Goal: Transaction & Acquisition: Purchase product/service

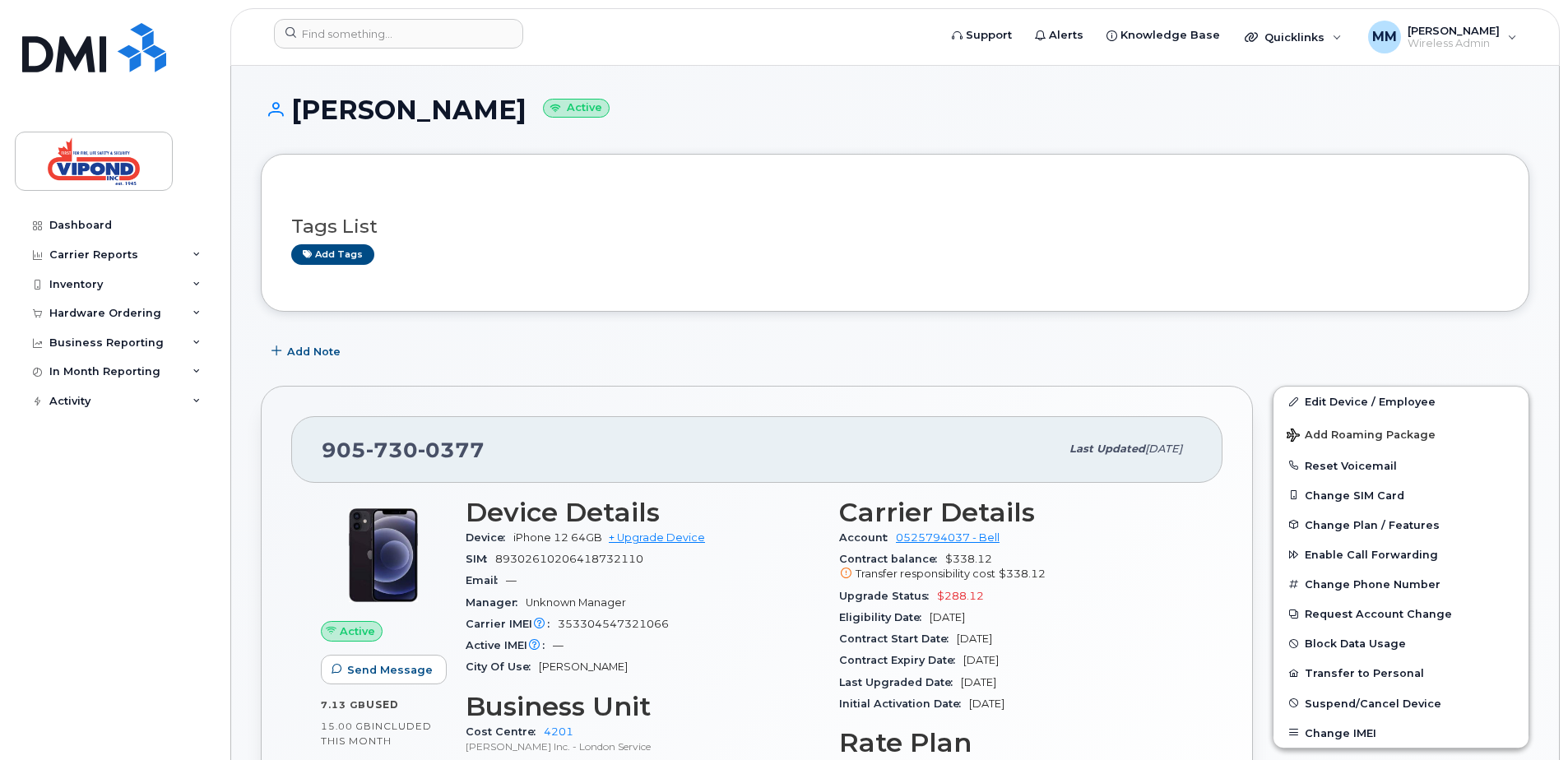
scroll to position [247, 0]
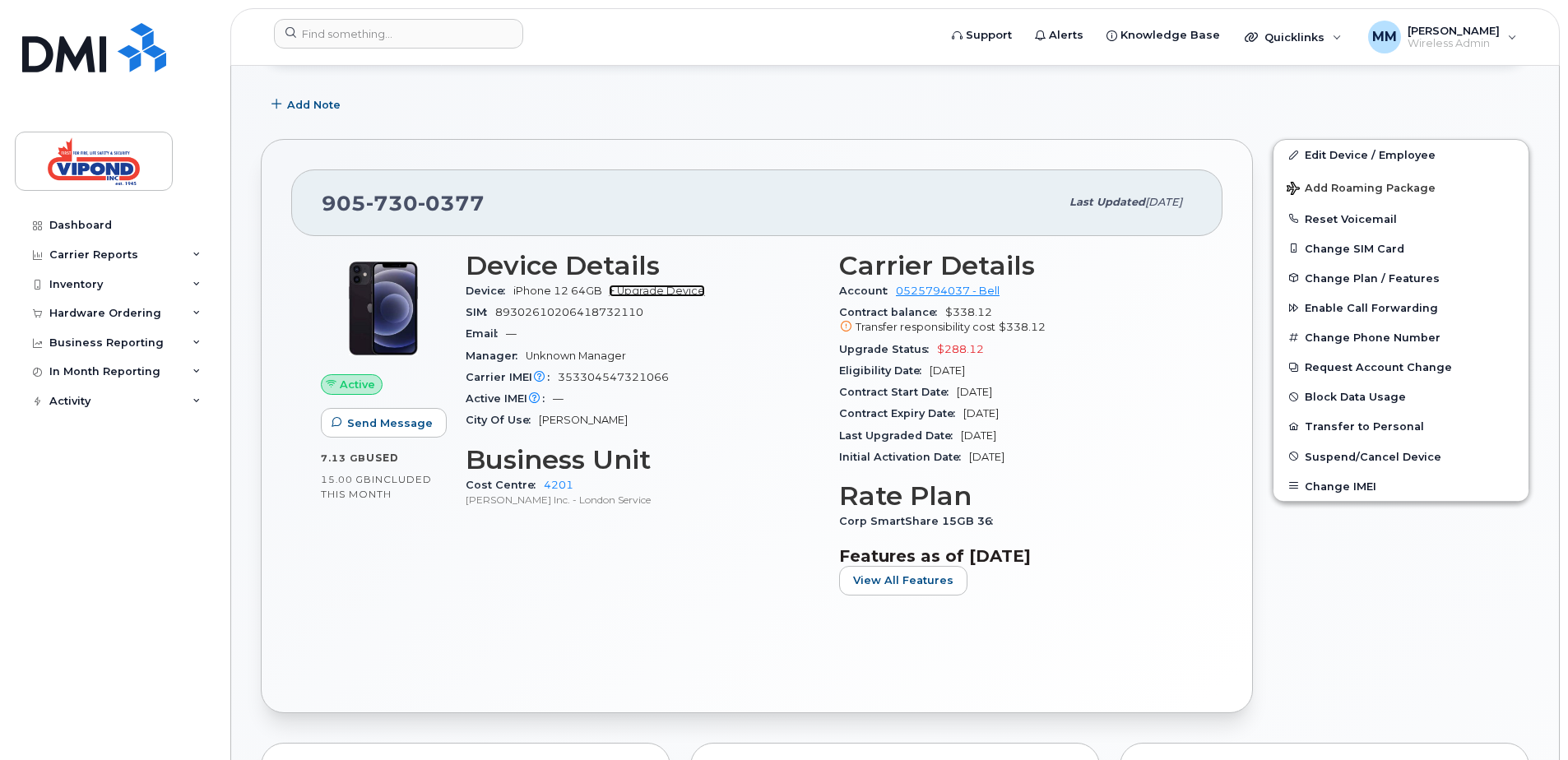
click at [671, 291] on link "+ Upgrade Device" at bounding box center [656, 291] width 96 height 12
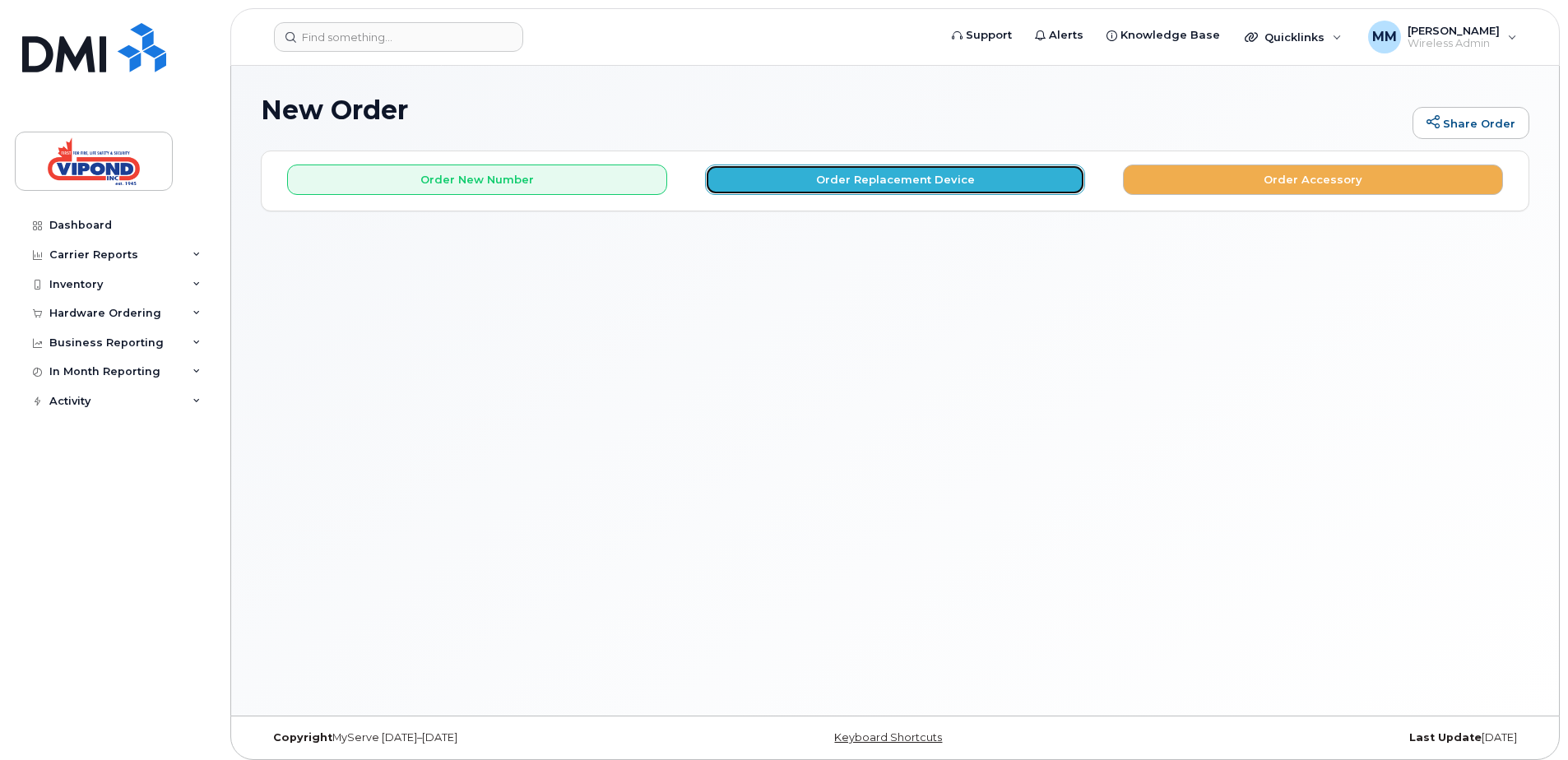
click at [929, 178] on button "Order Replacement Device" at bounding box center [894, 180] width 380 height 31
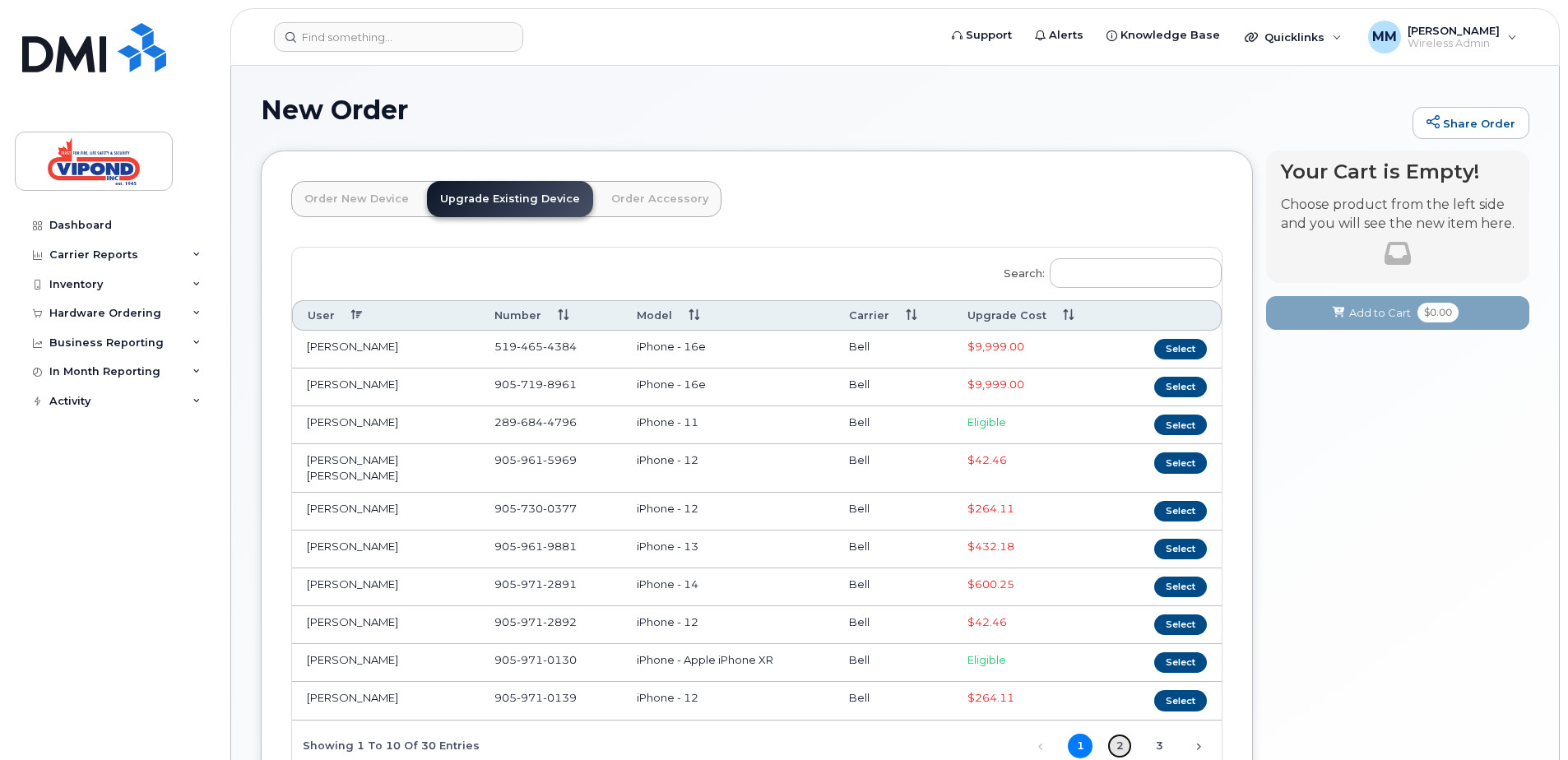
click at [1116, 734] on link "2" at bounding box center [1120, 746] width 25 height 25
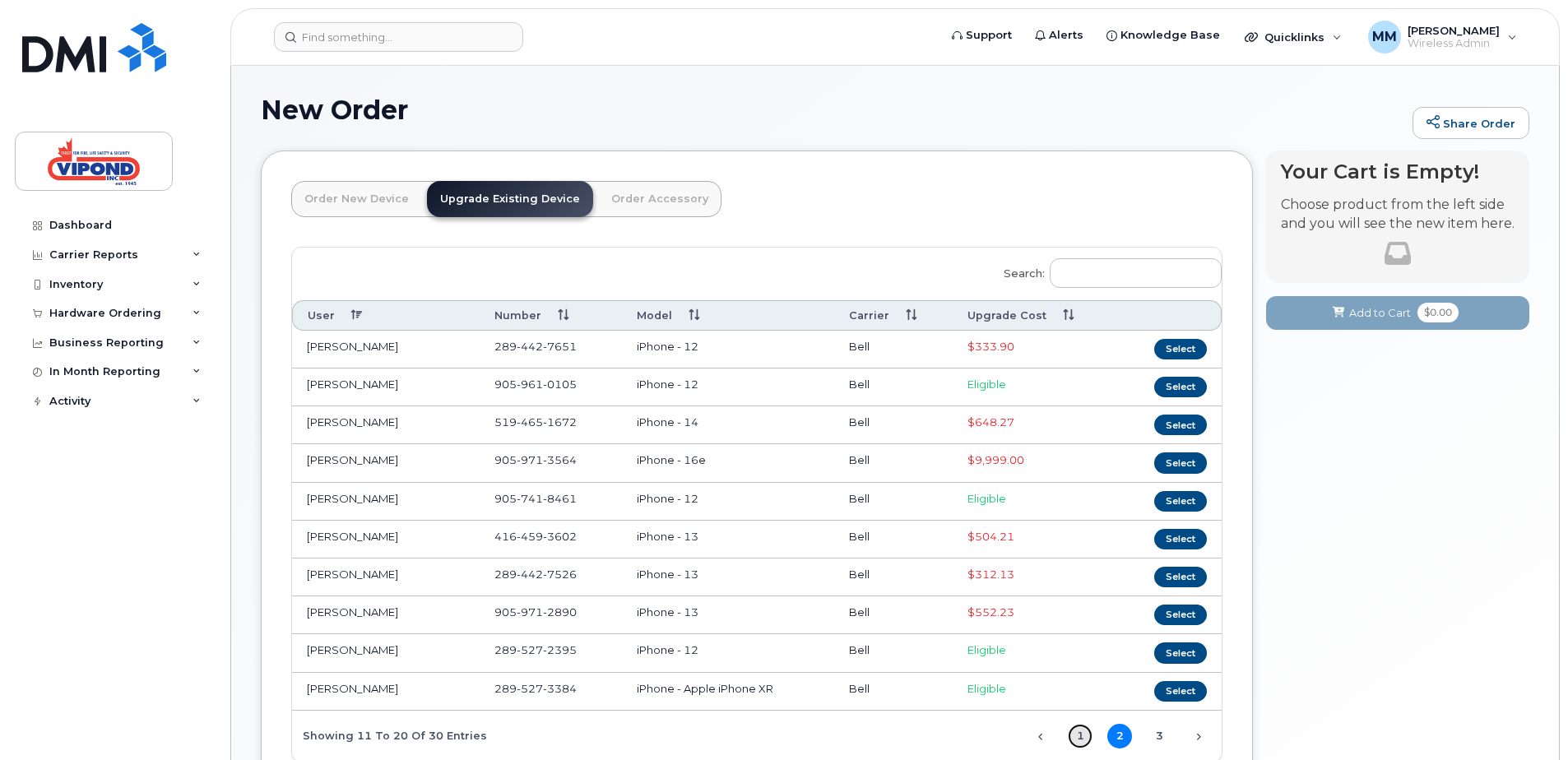
click at [1079, 737] on link "1" at bounding box center [1080, 736] width 25 height 25
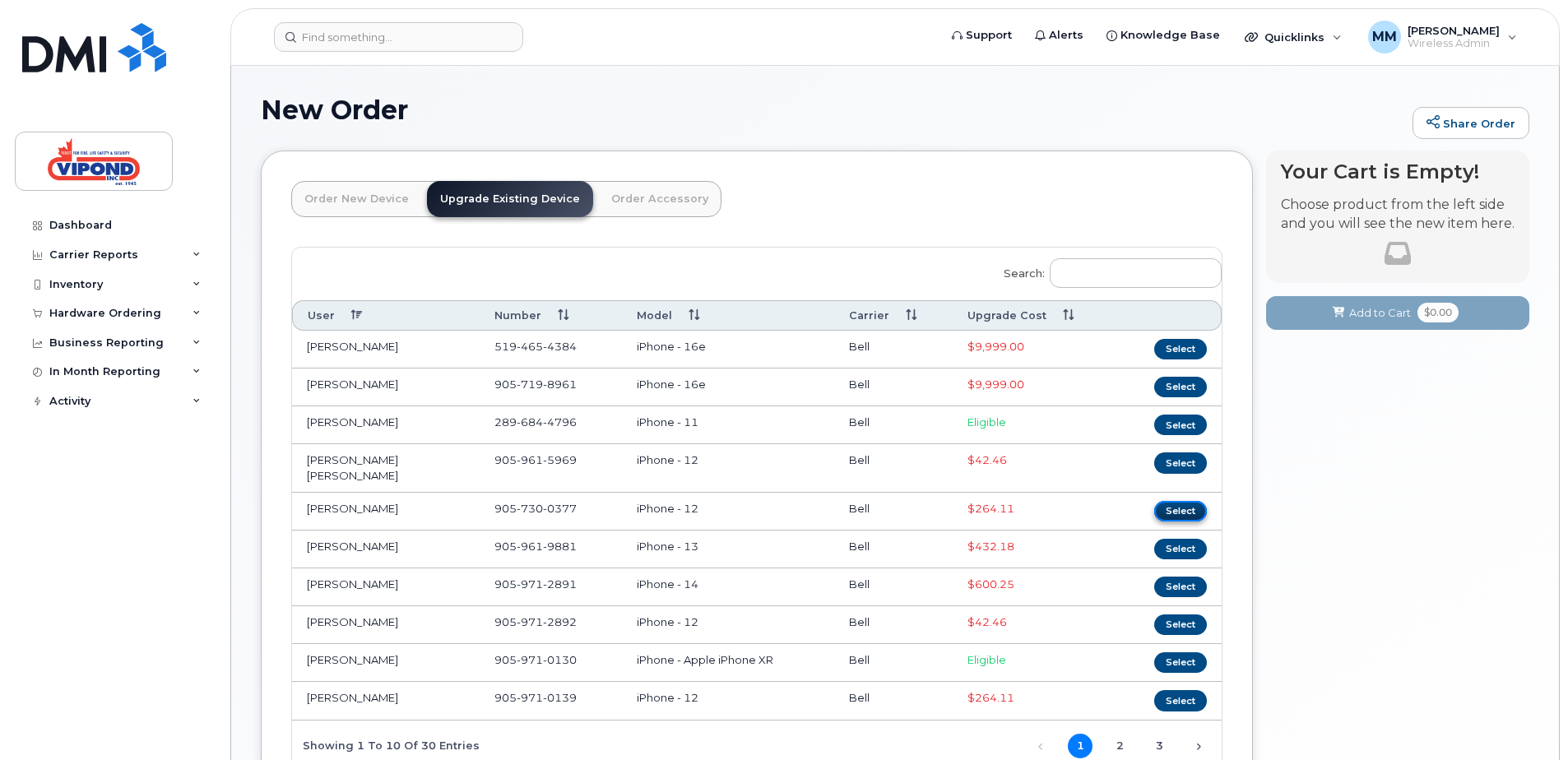
click at [1178, 501] on button "Select" at bounding box center [1181, 510] width 53 height 20
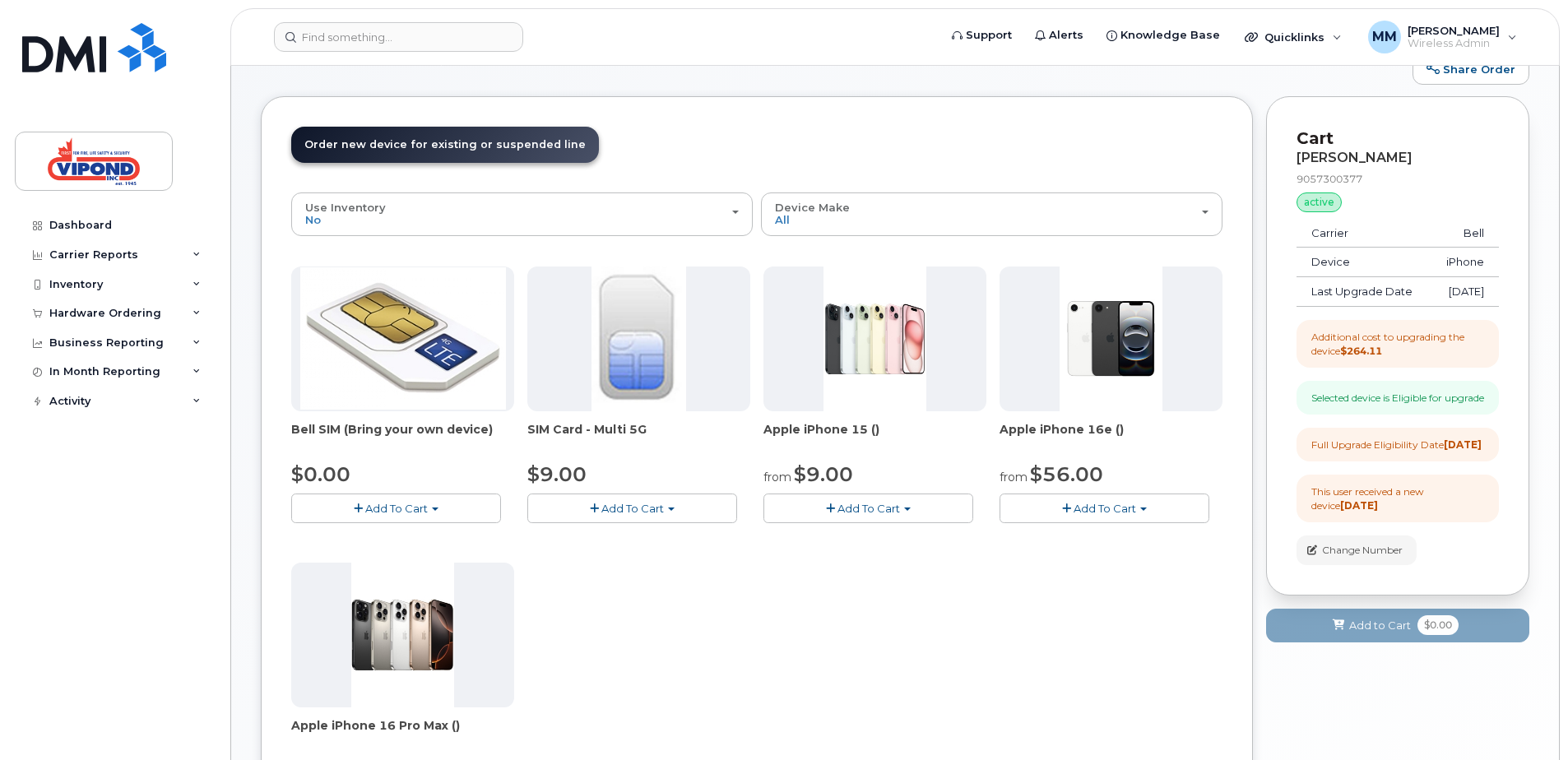
scroll to position [82, 0]
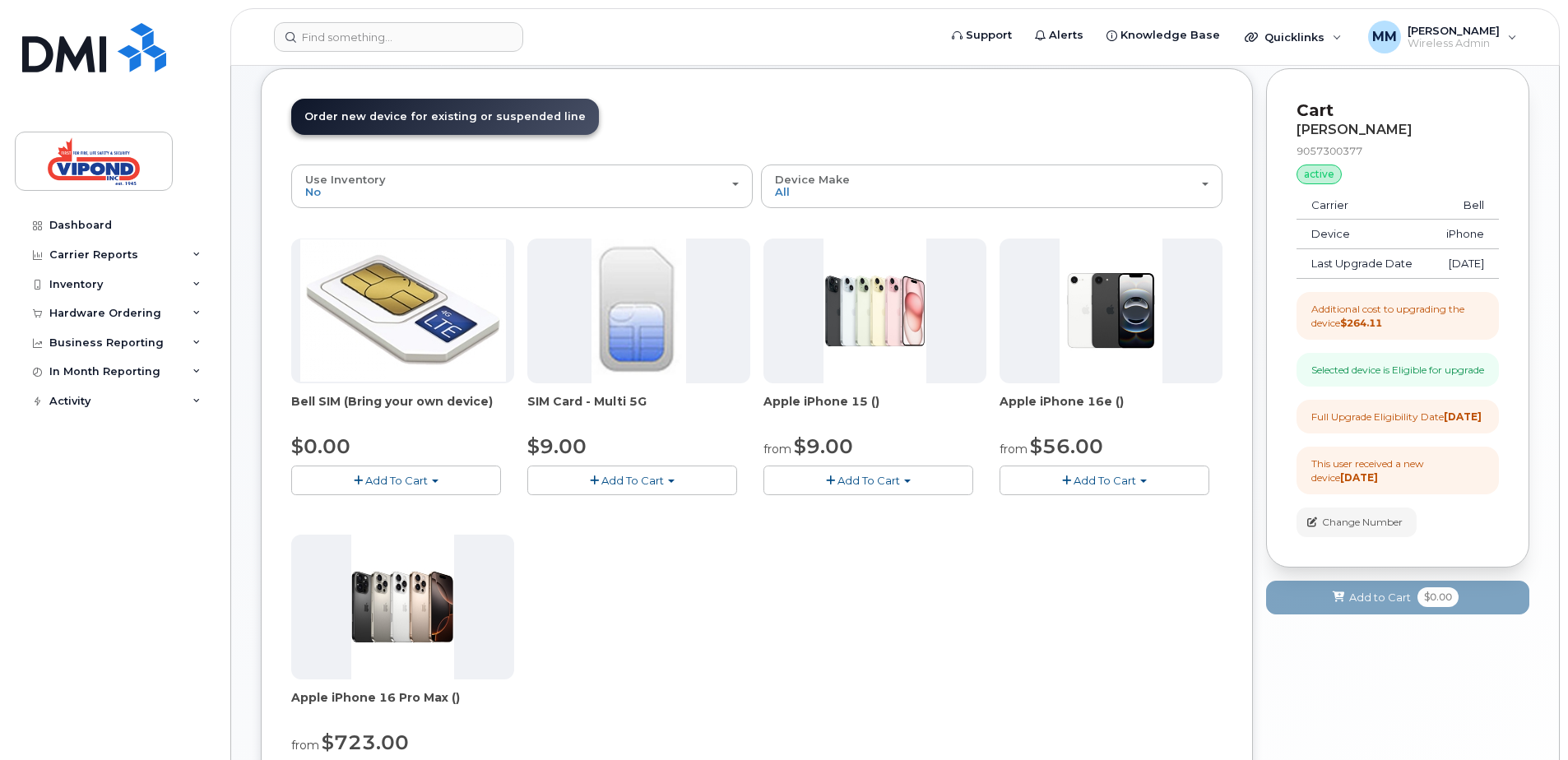
click at [875, 485] on span "Add To Cart" at bounding box center [869, 480] width 63 height 13
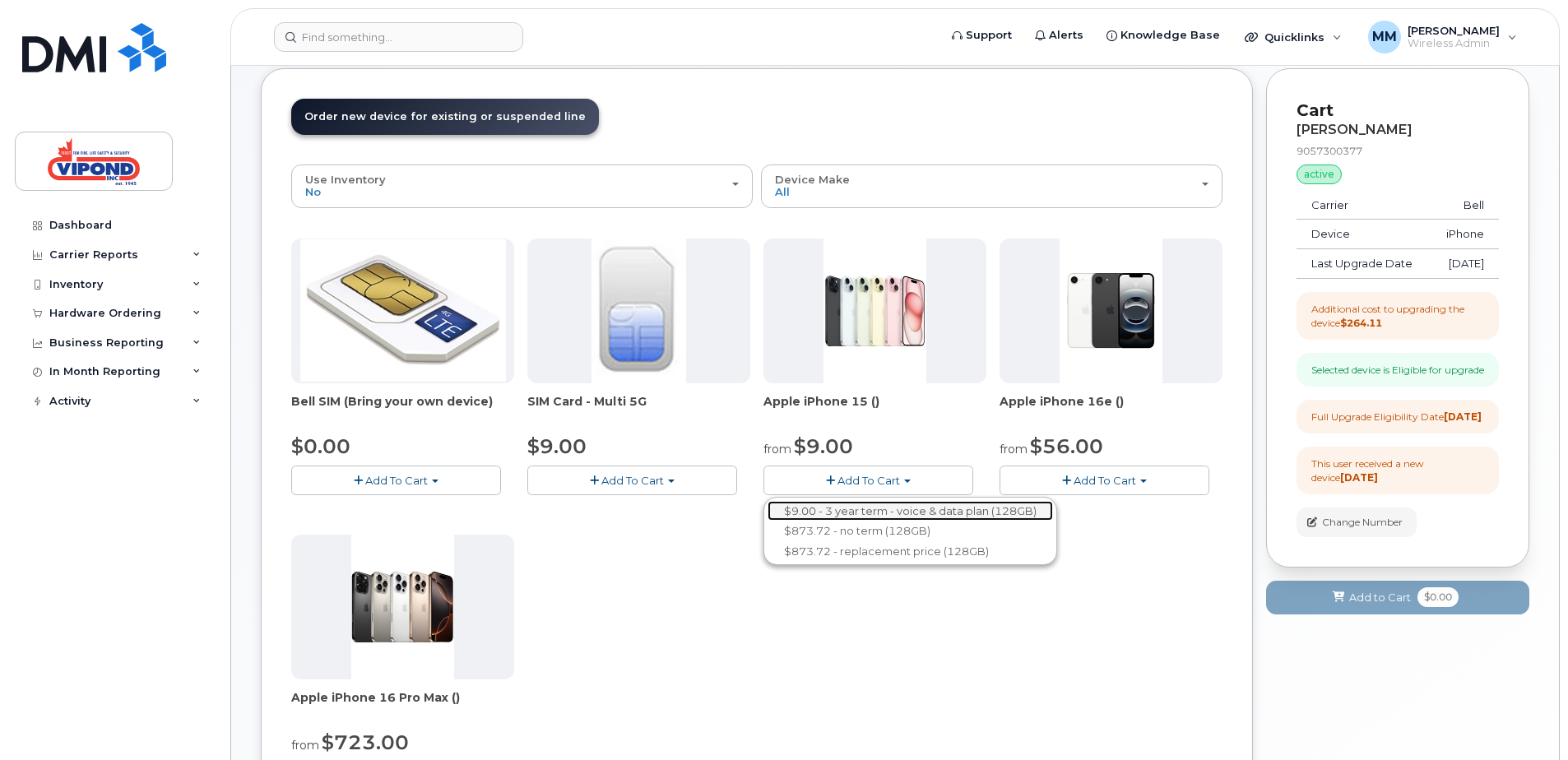
click at [883, 512] on link "$9.00 - 3 year term - voice & data plan (128GB)" at bounding box center [910, 510] width 286 height 20
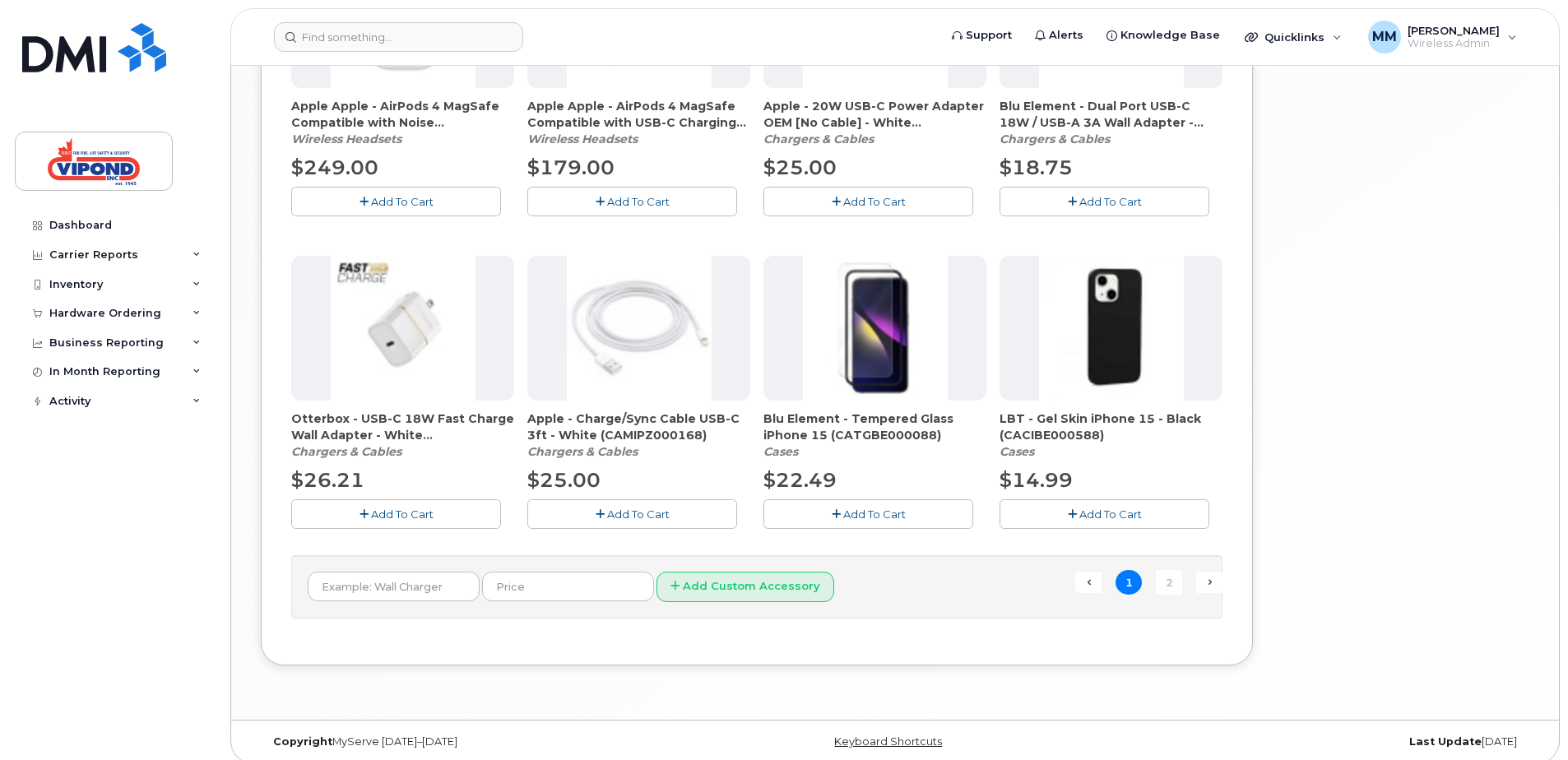
scroll to position [1065, 0]
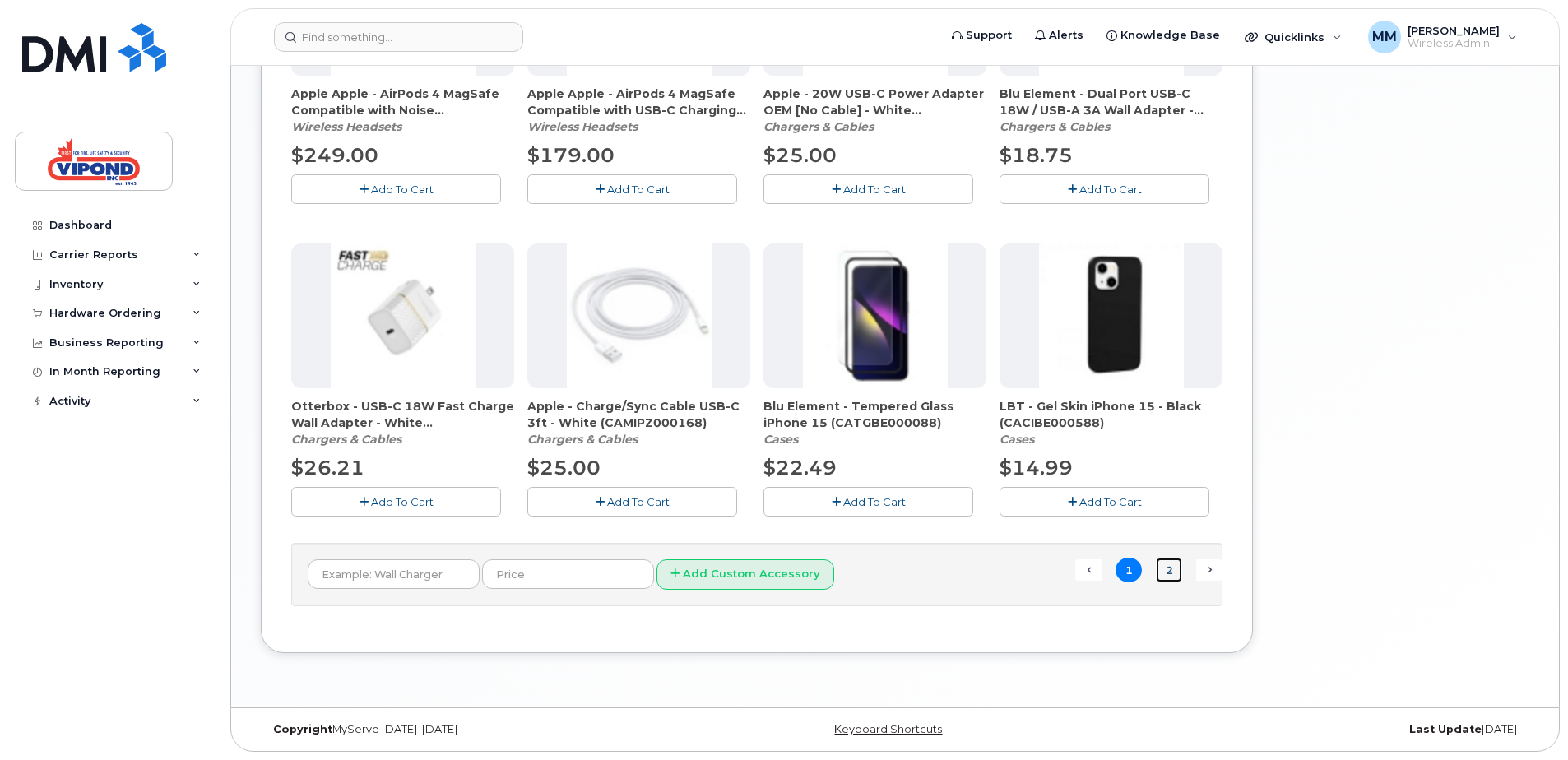
click at [1170, 573] on link "2" at bounding box center [1169, 570] width 26 height 26
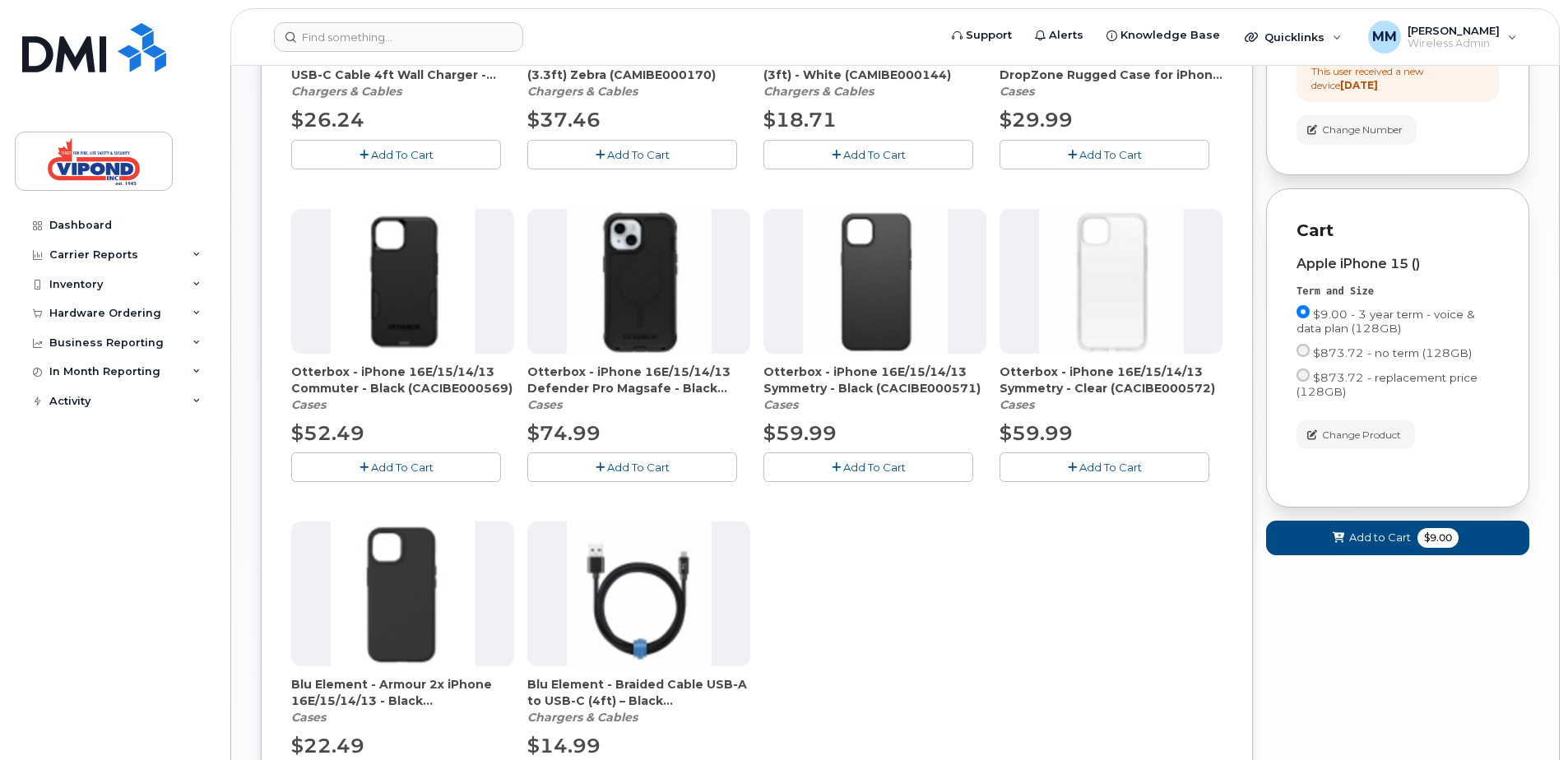
scroll to position [494, 0]
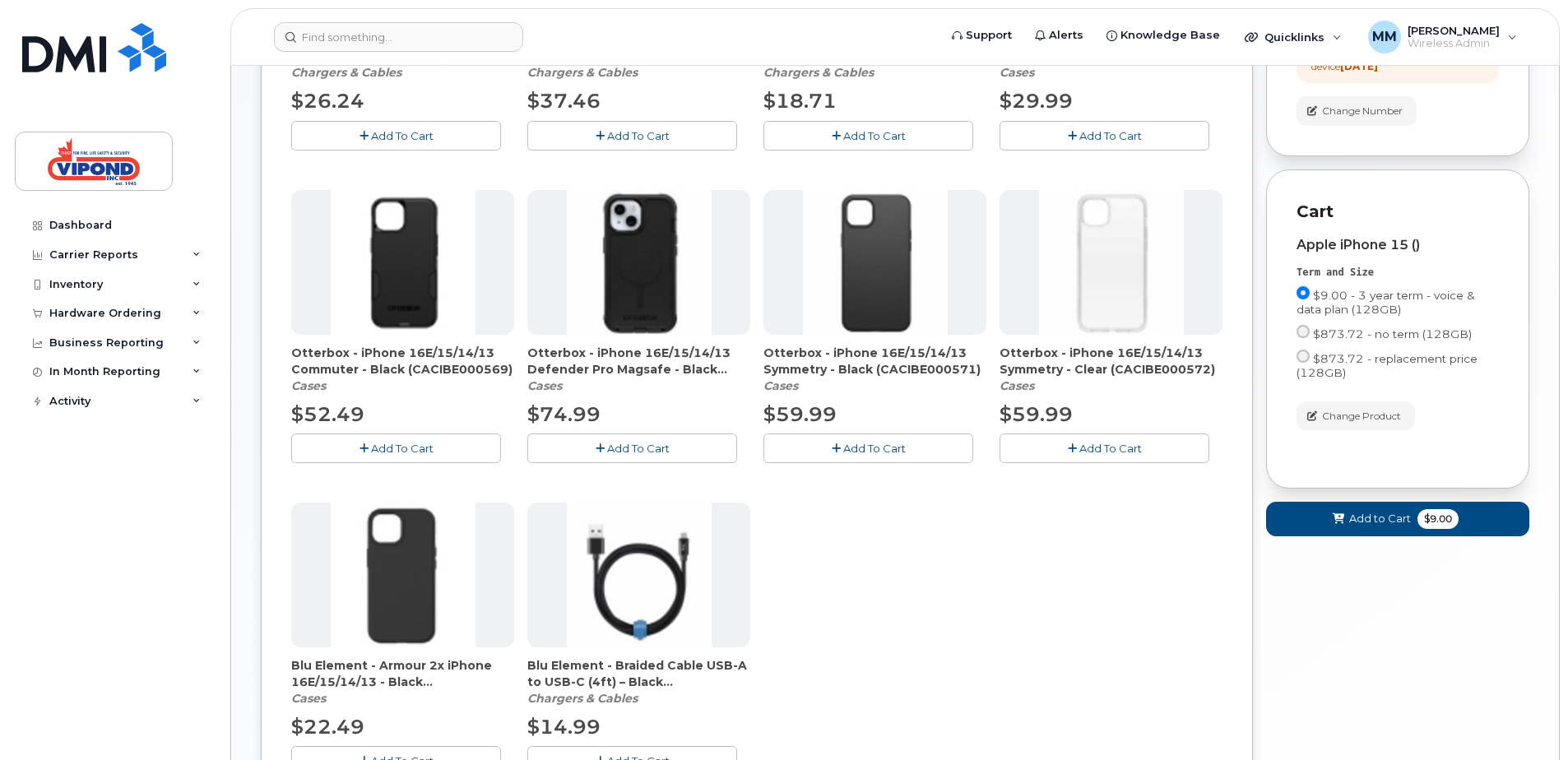
click at [449, 445] on button "Add To Cart" at bounding box center [396, 448] width 210 height 29
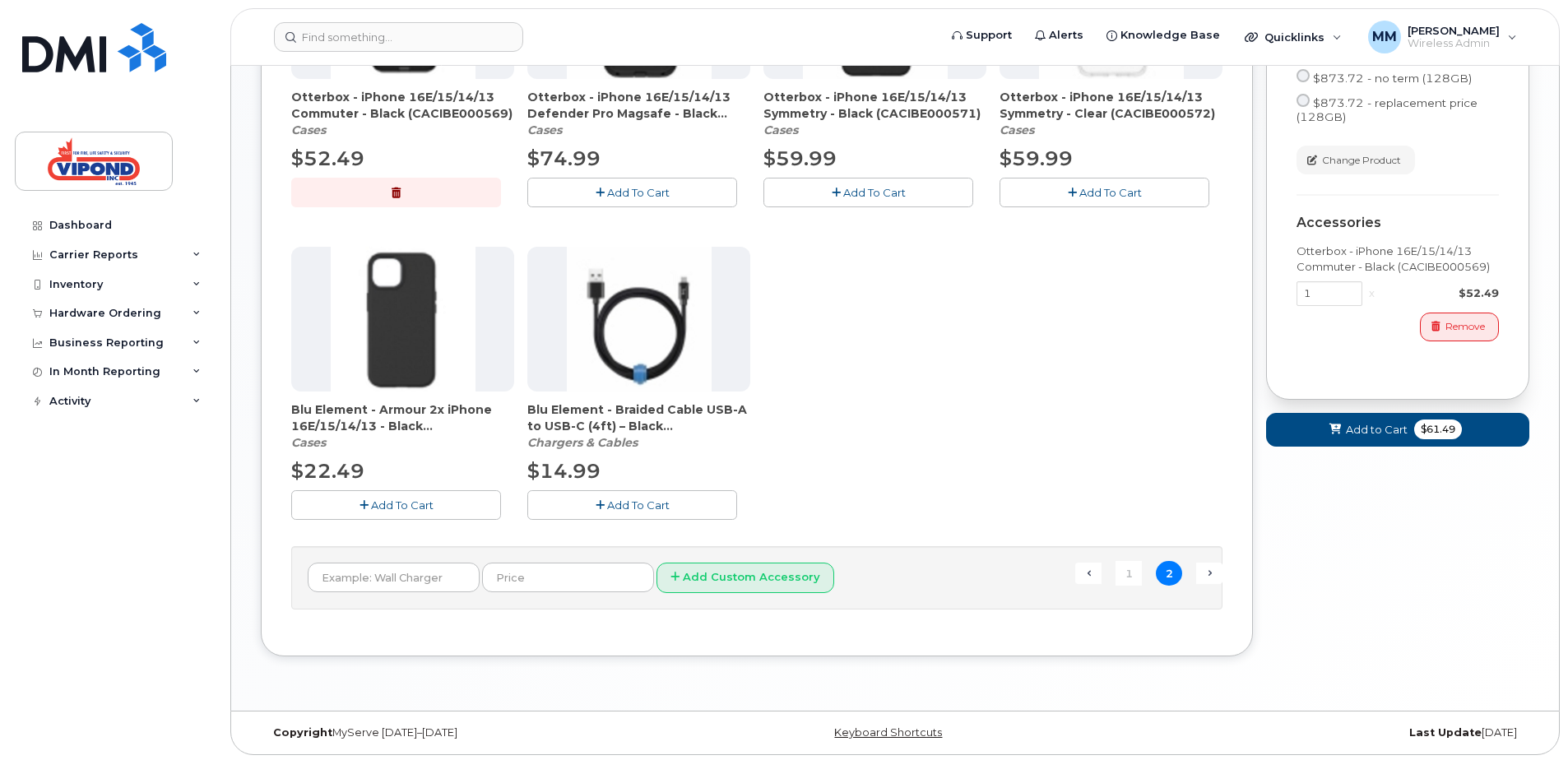
scroll to position [752, 0]
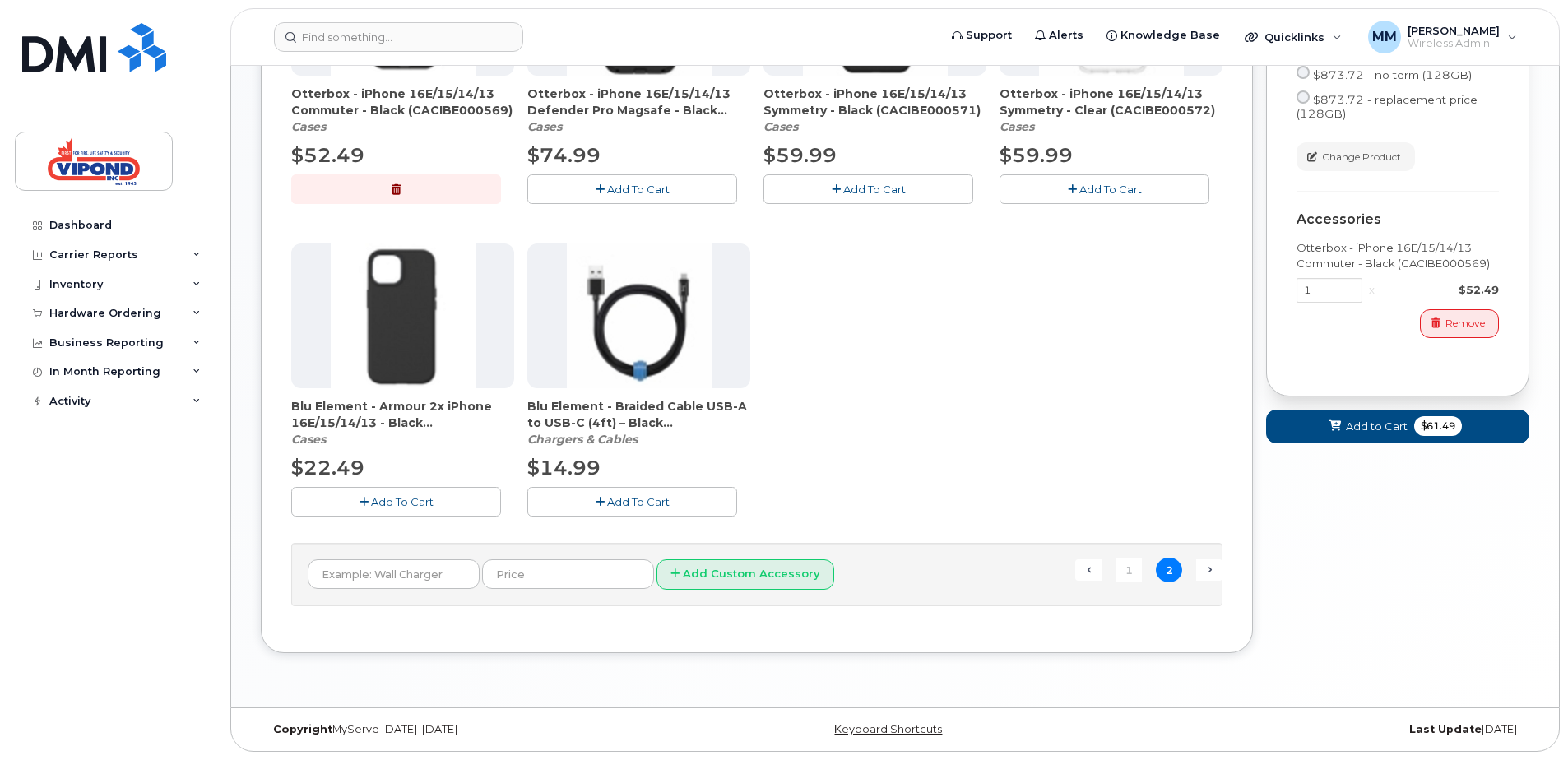
click at [631, 503] on span "Add To Cart" at bounding box center [638, 502] width 63 height 13
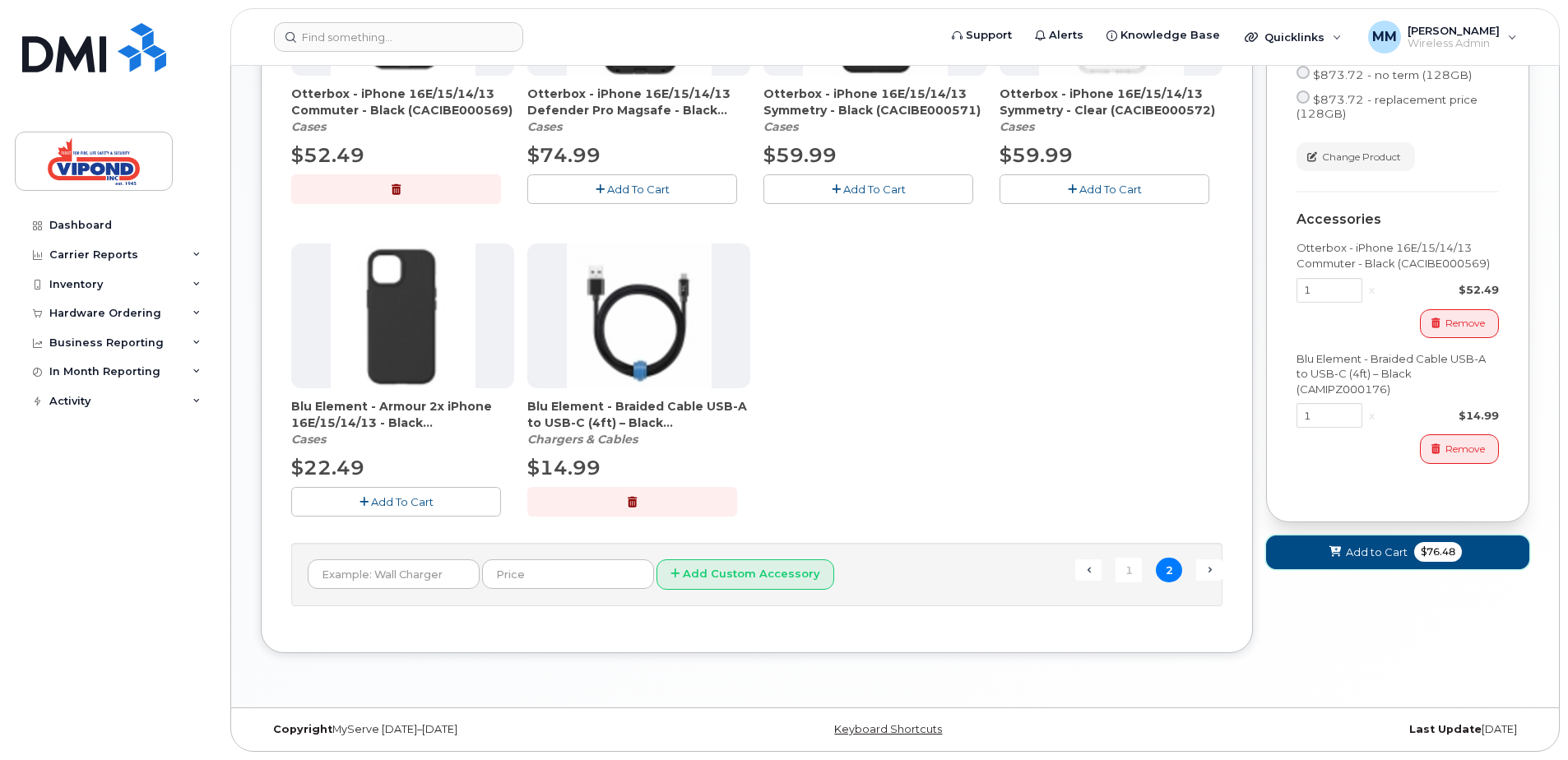
click at [1385, 560] on span "Add to Cart" at bounding box center [1377, 553] width 62 height 16
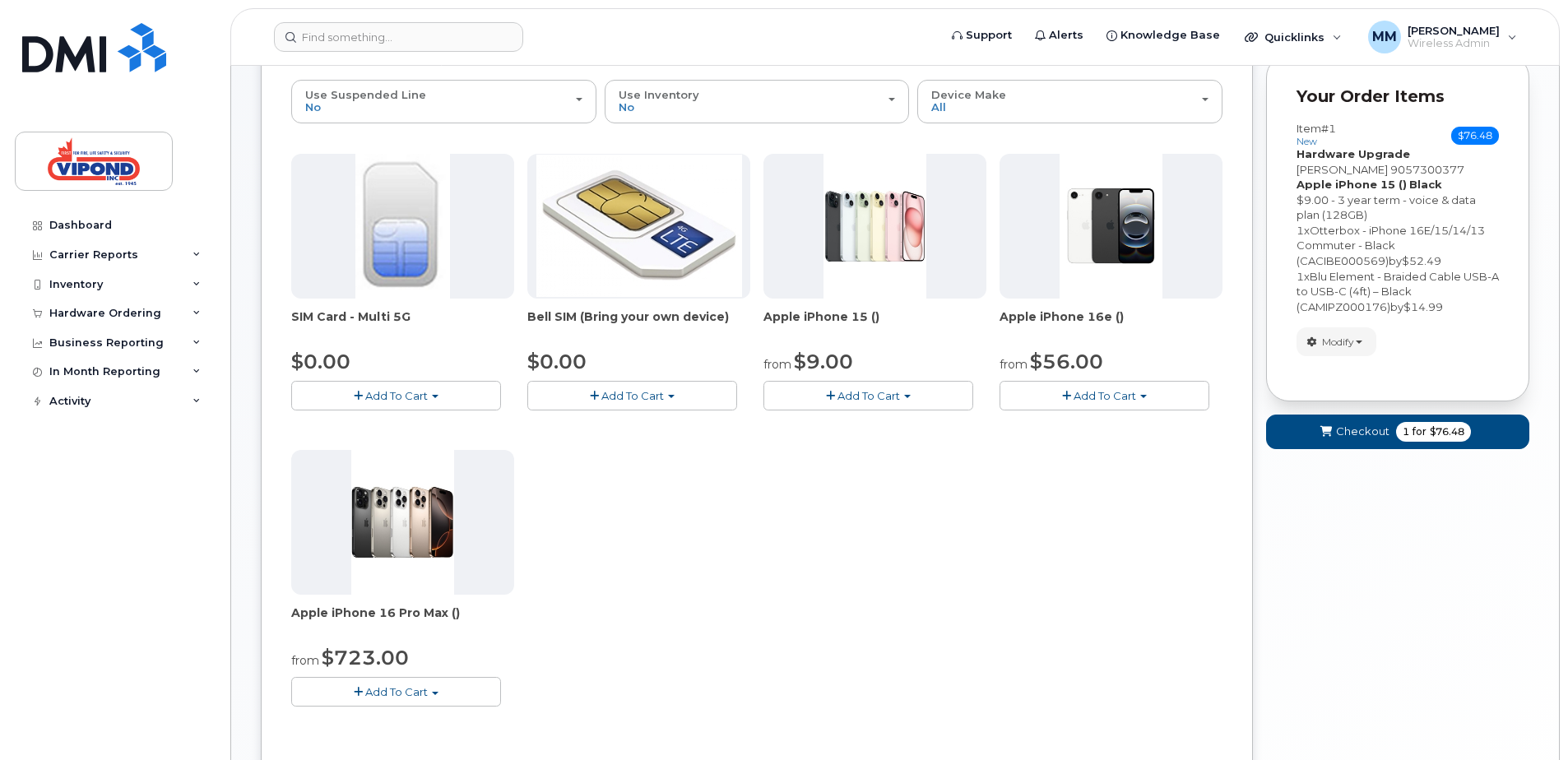
scroll to position [83, 0]
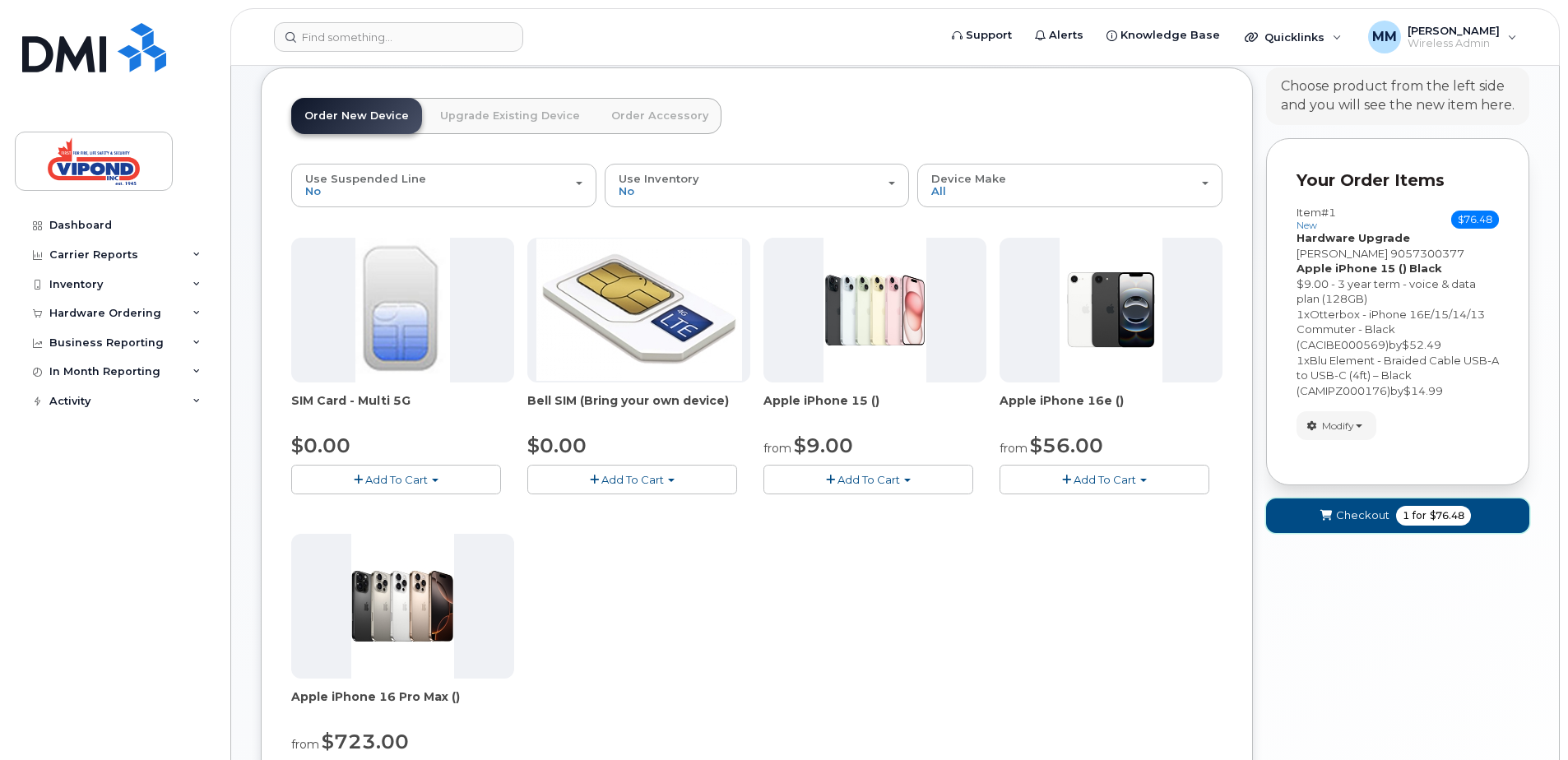
click at [1441, 518] on span "$76.48" at bounding box center [1446, 515] width 34 height 15
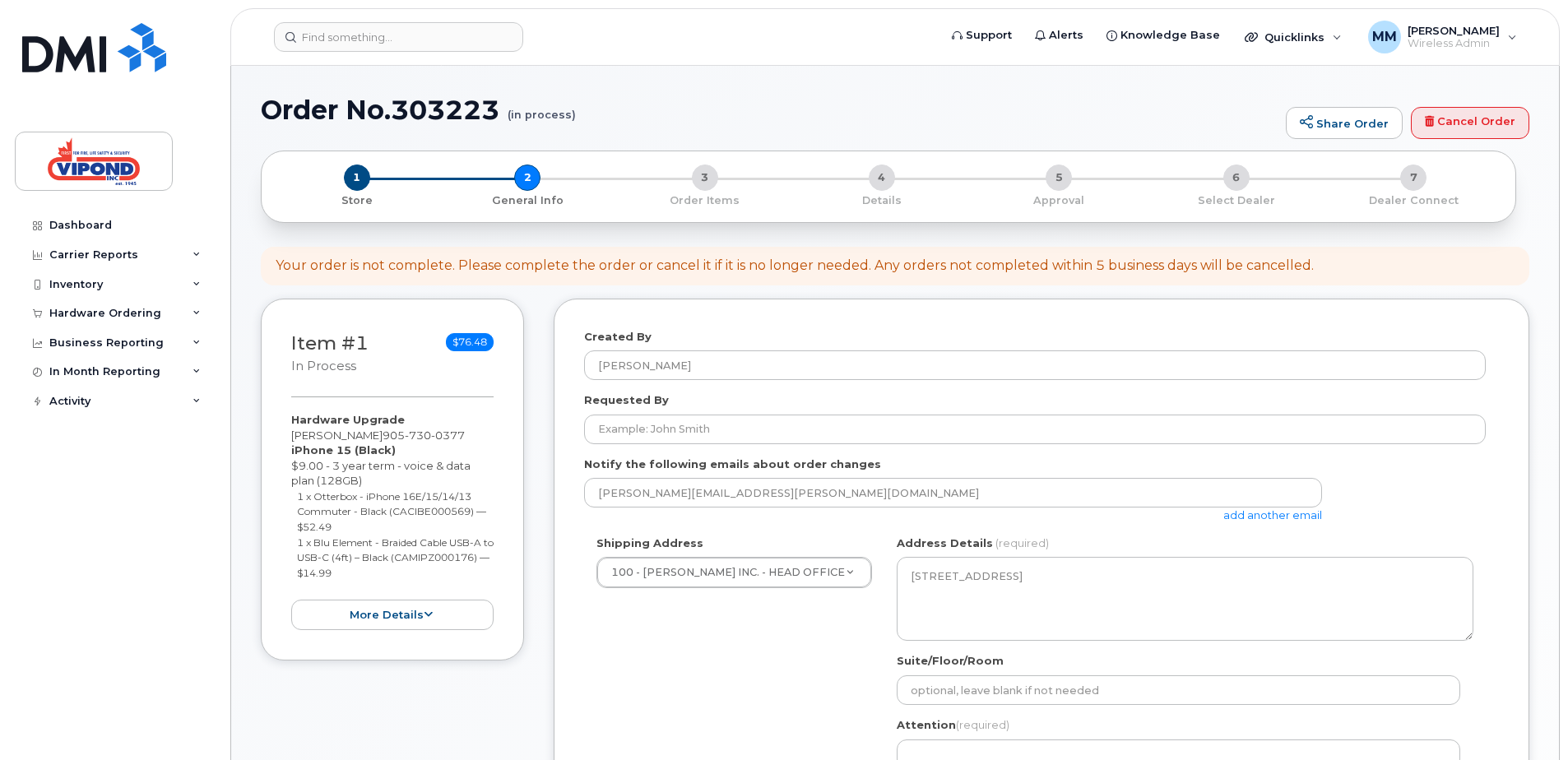
select select
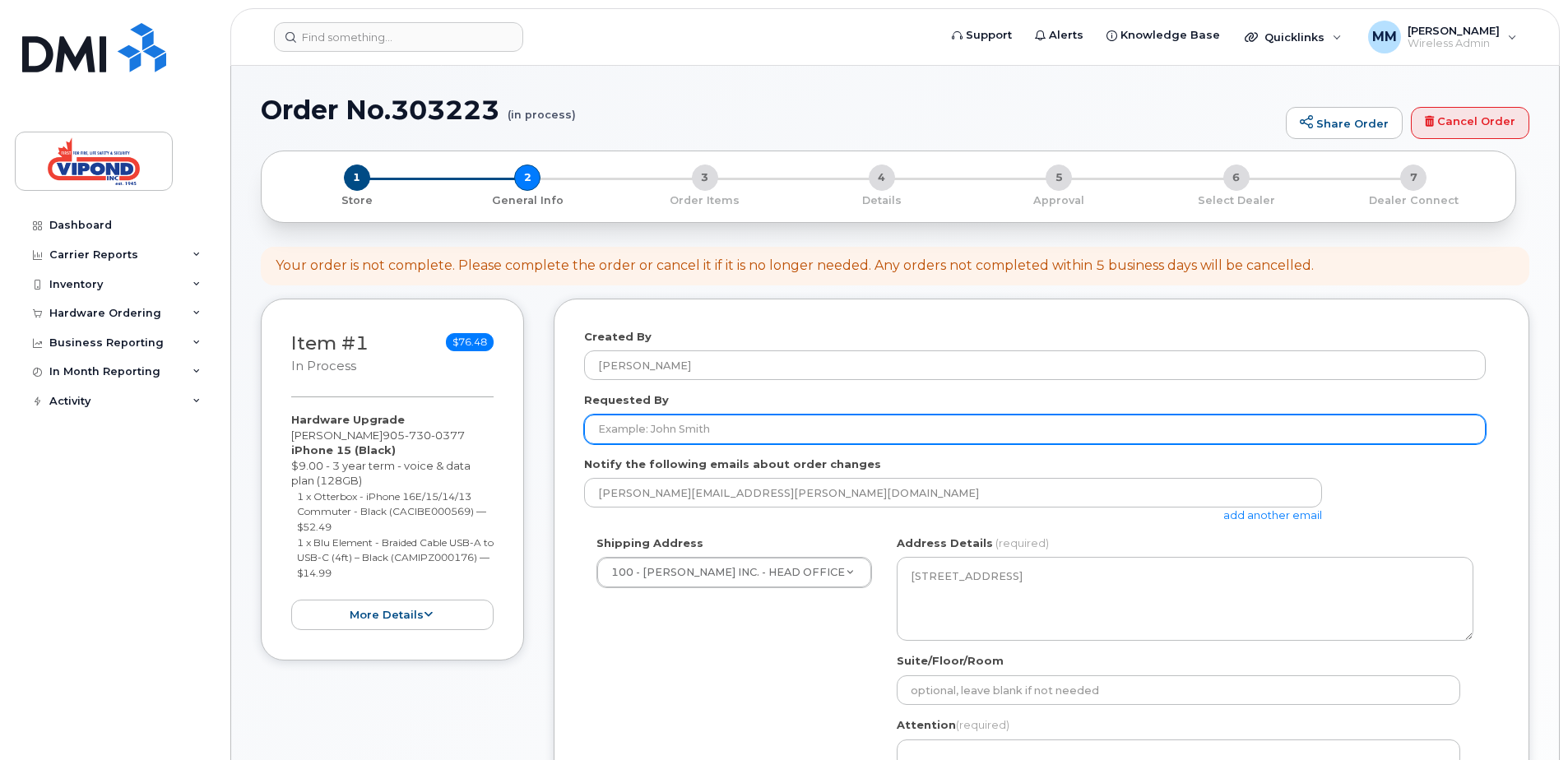
click at [721, 435] on input "Requested By" at bounding box center [1034, 429] width 901 height 30
type input "matt"
type input "4164593602"
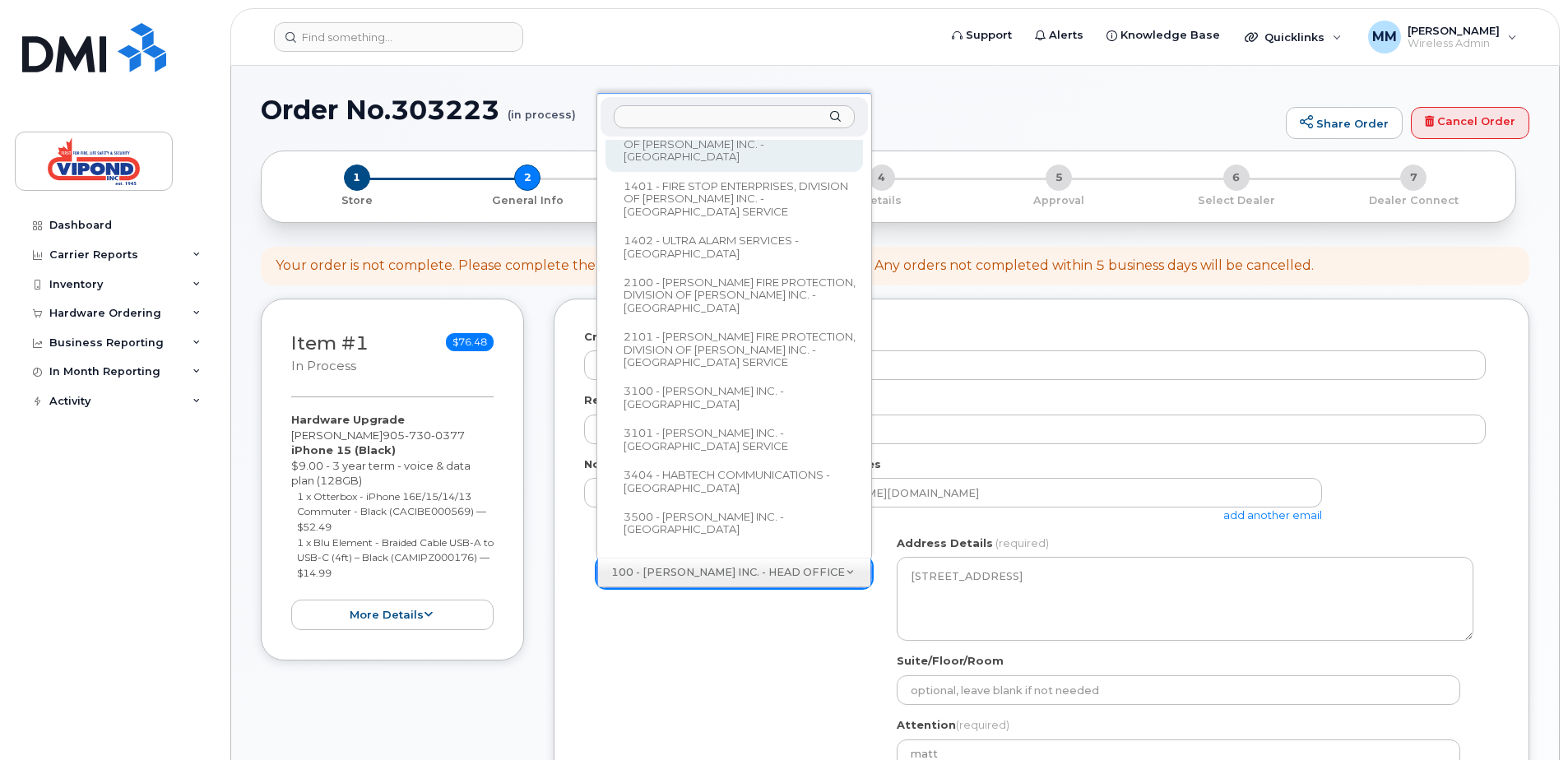
scroll to position [411, 0]
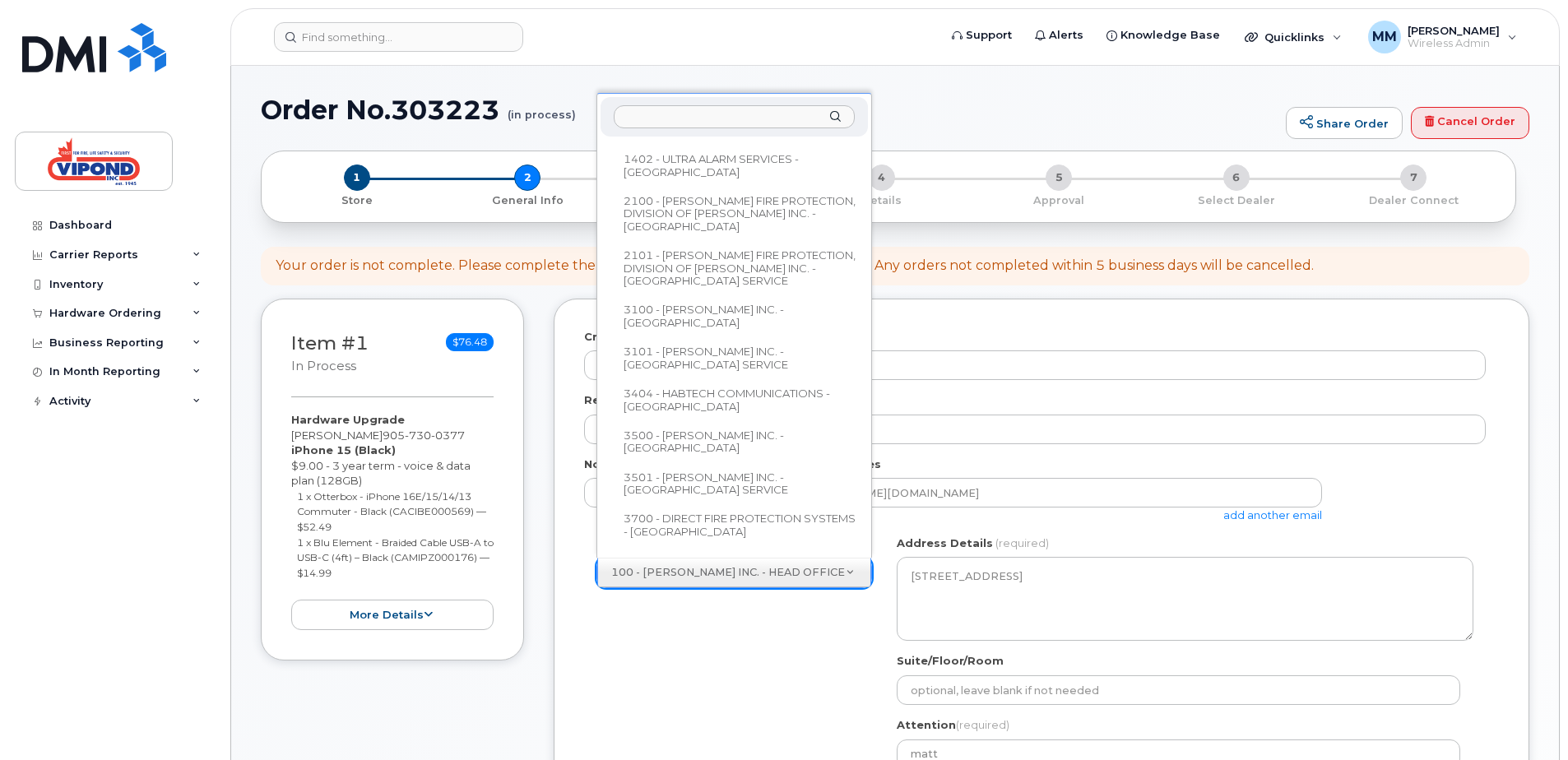
select select
type textarea "807 South Service Road Stoney Creek Ontario L8E 5Z2"
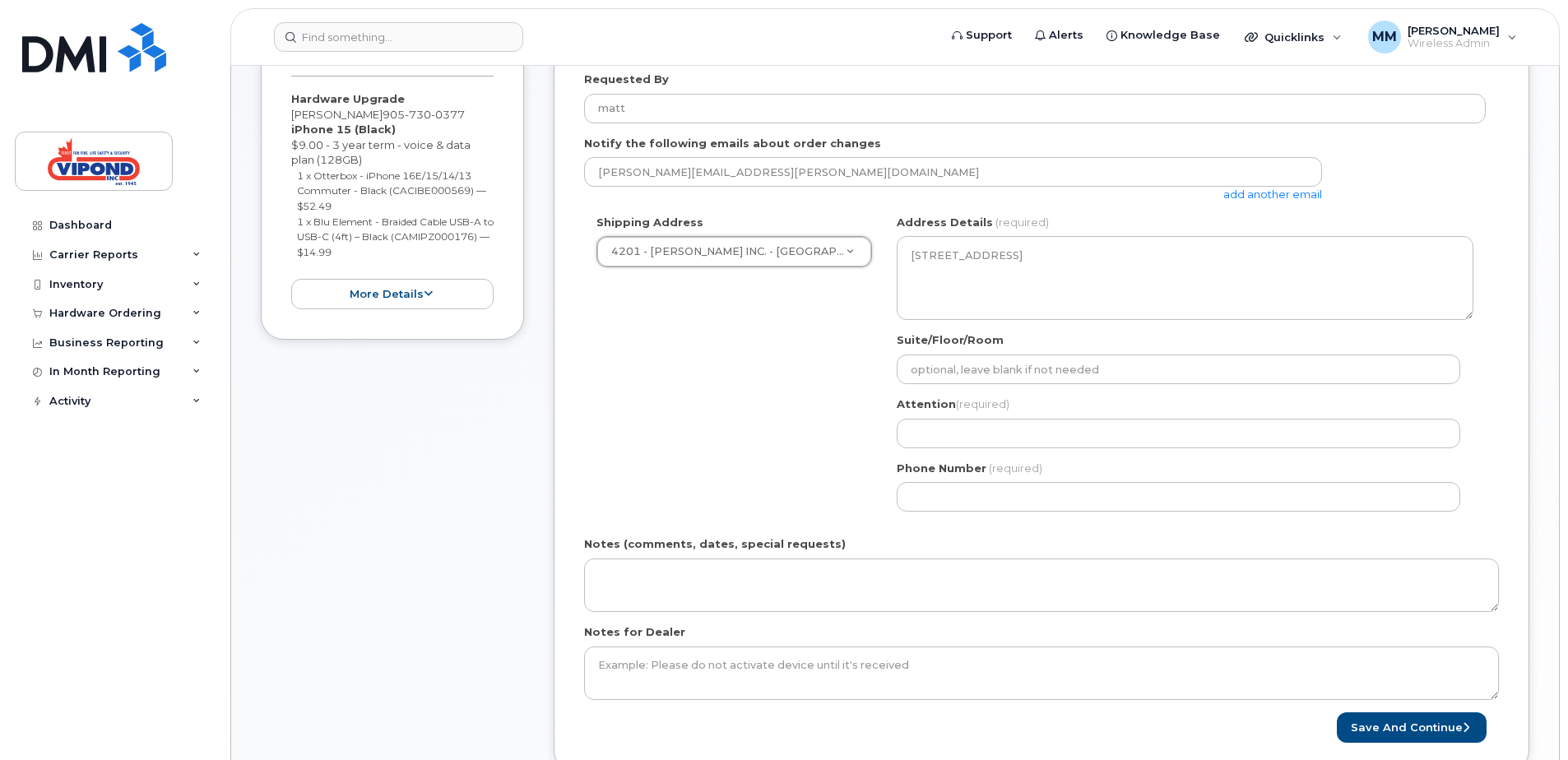
scroll to position [329, 0]
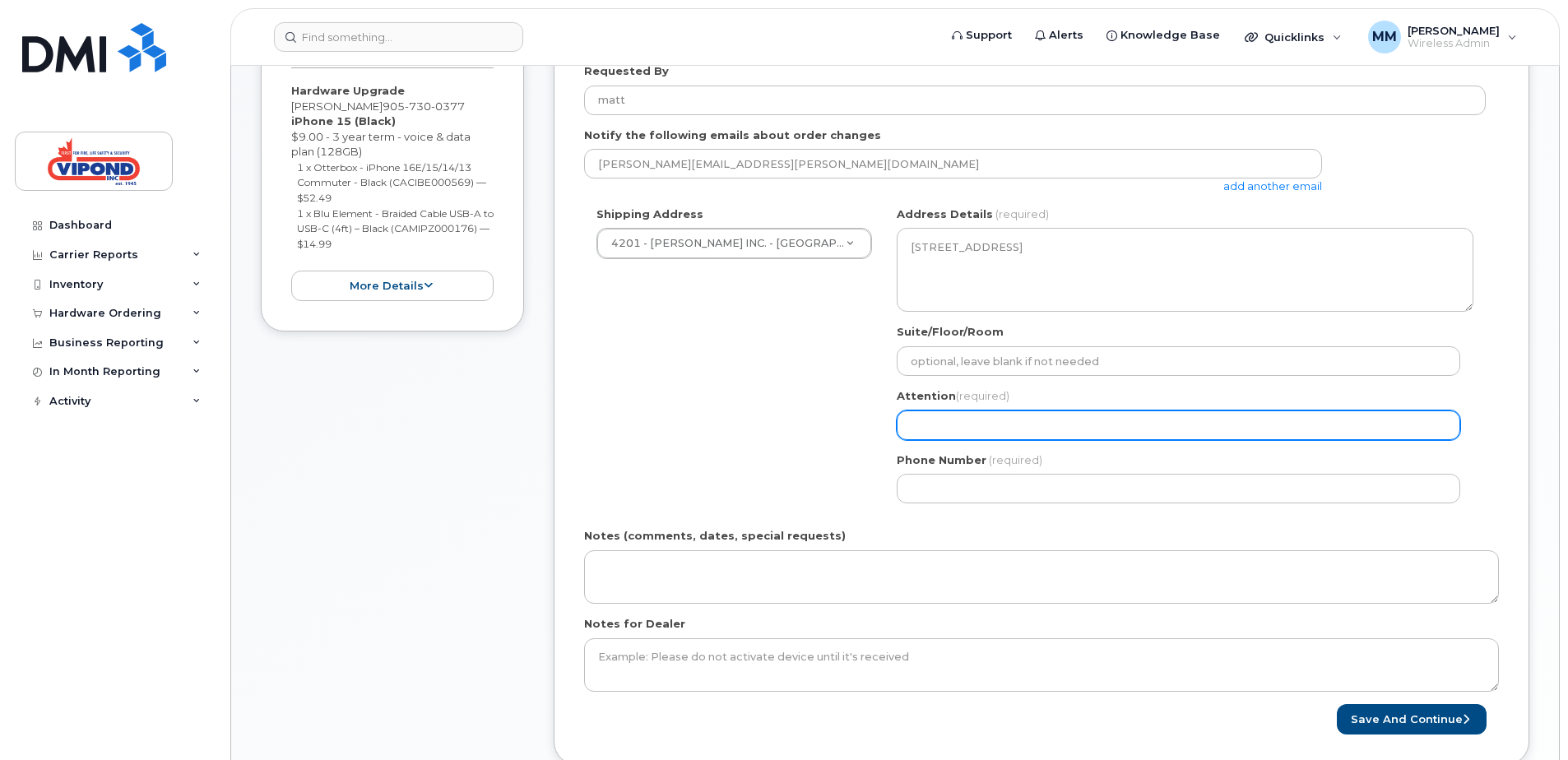
click at [990, 425] on input "Attention (required)" at bounding box center [1178, 425] width 564 height 30
type input "matt"
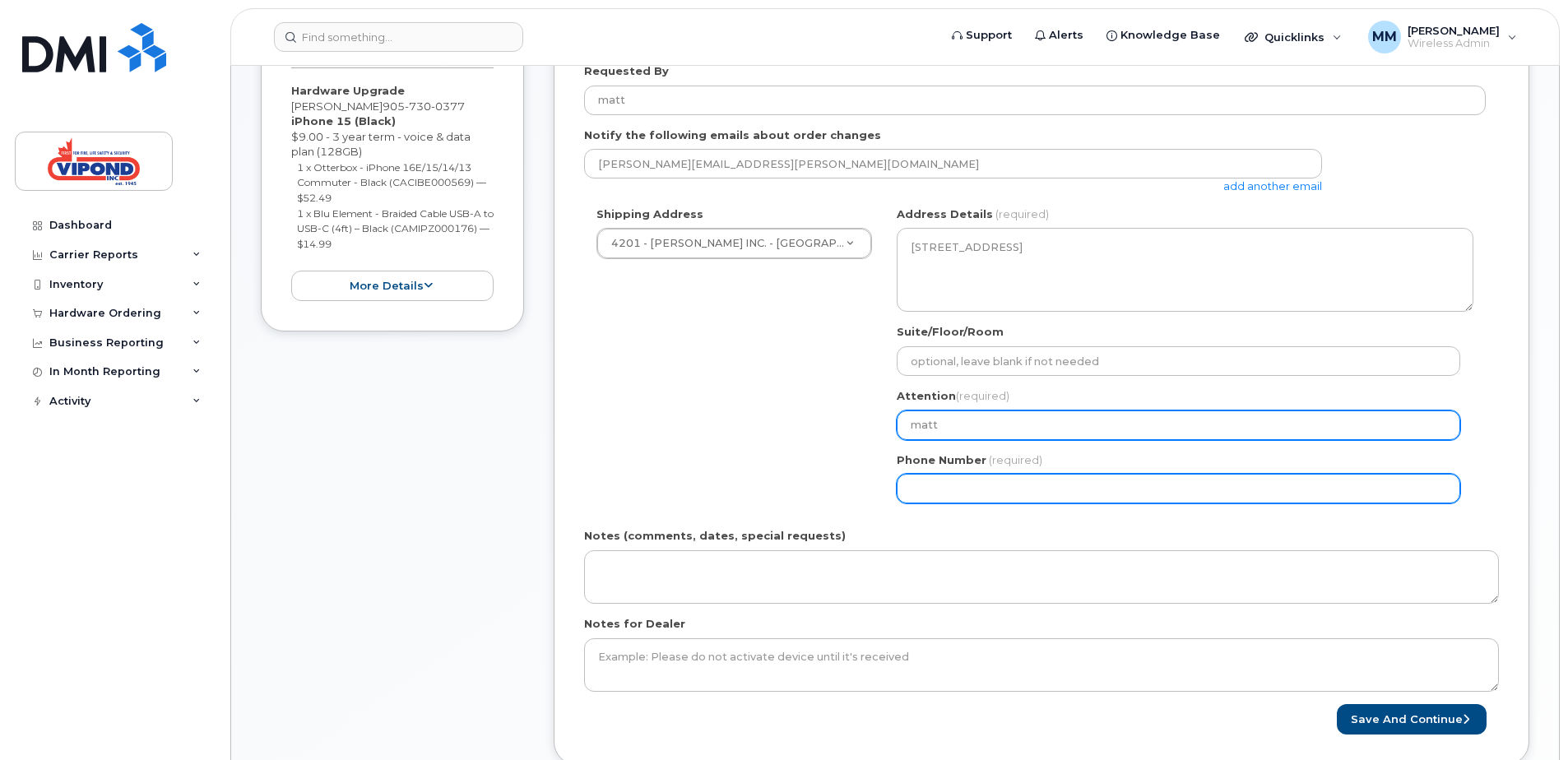
type input "4164593602"
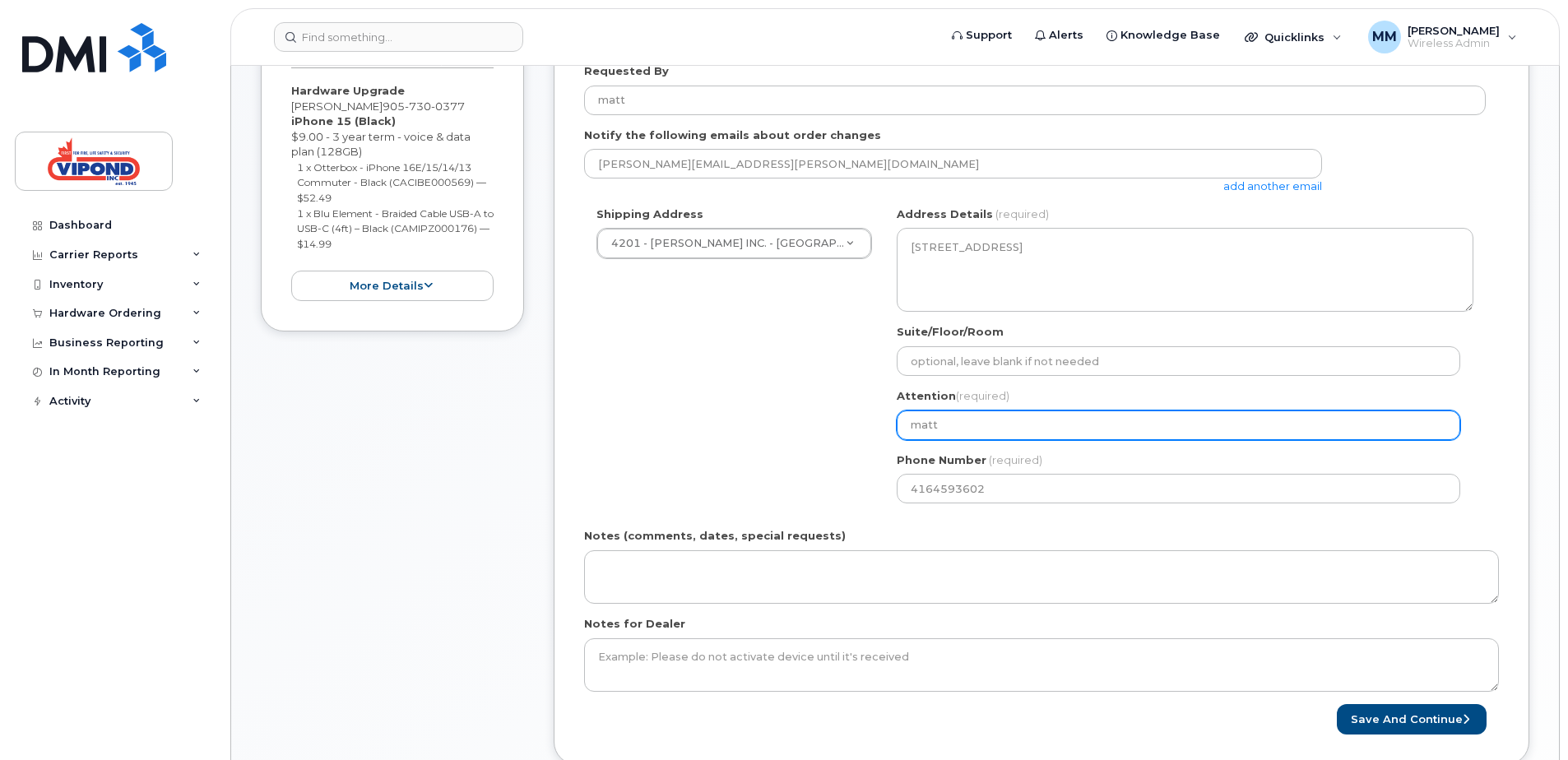
select select
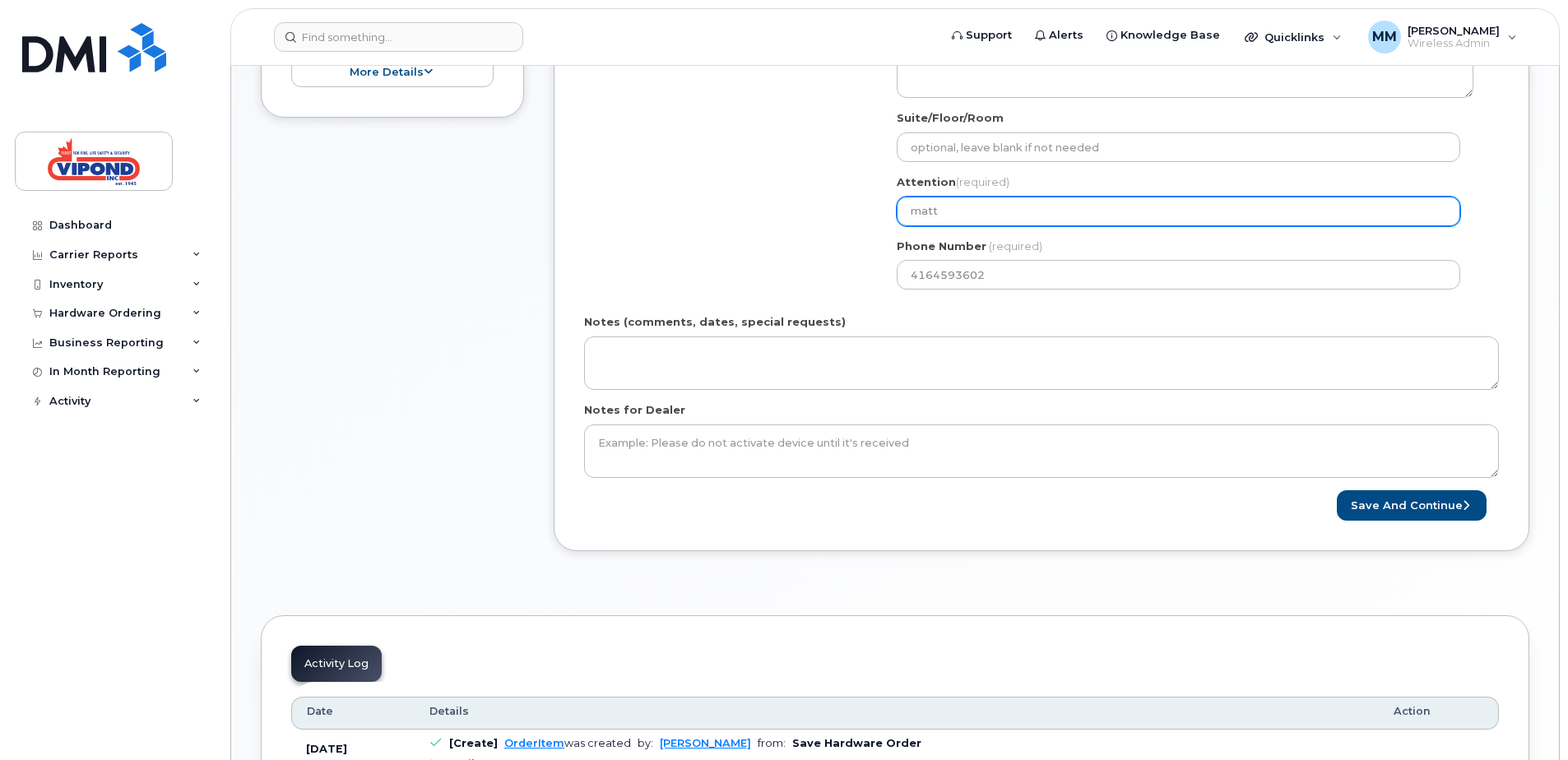
scroll to position [576, 0]
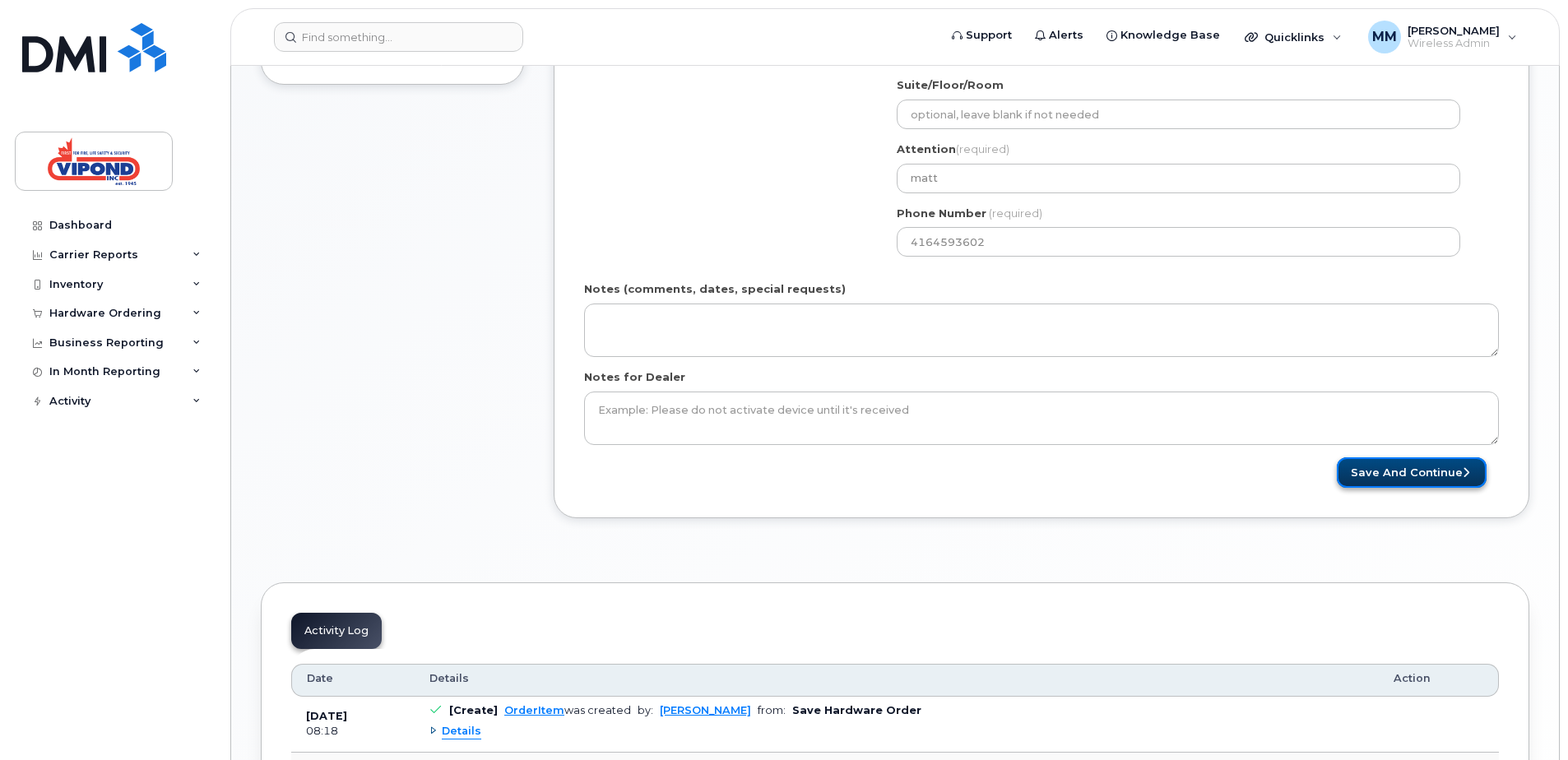
click at [1415, 471] on button "Save and Continue" at bounding box center [1412, 473] width 150 height 31
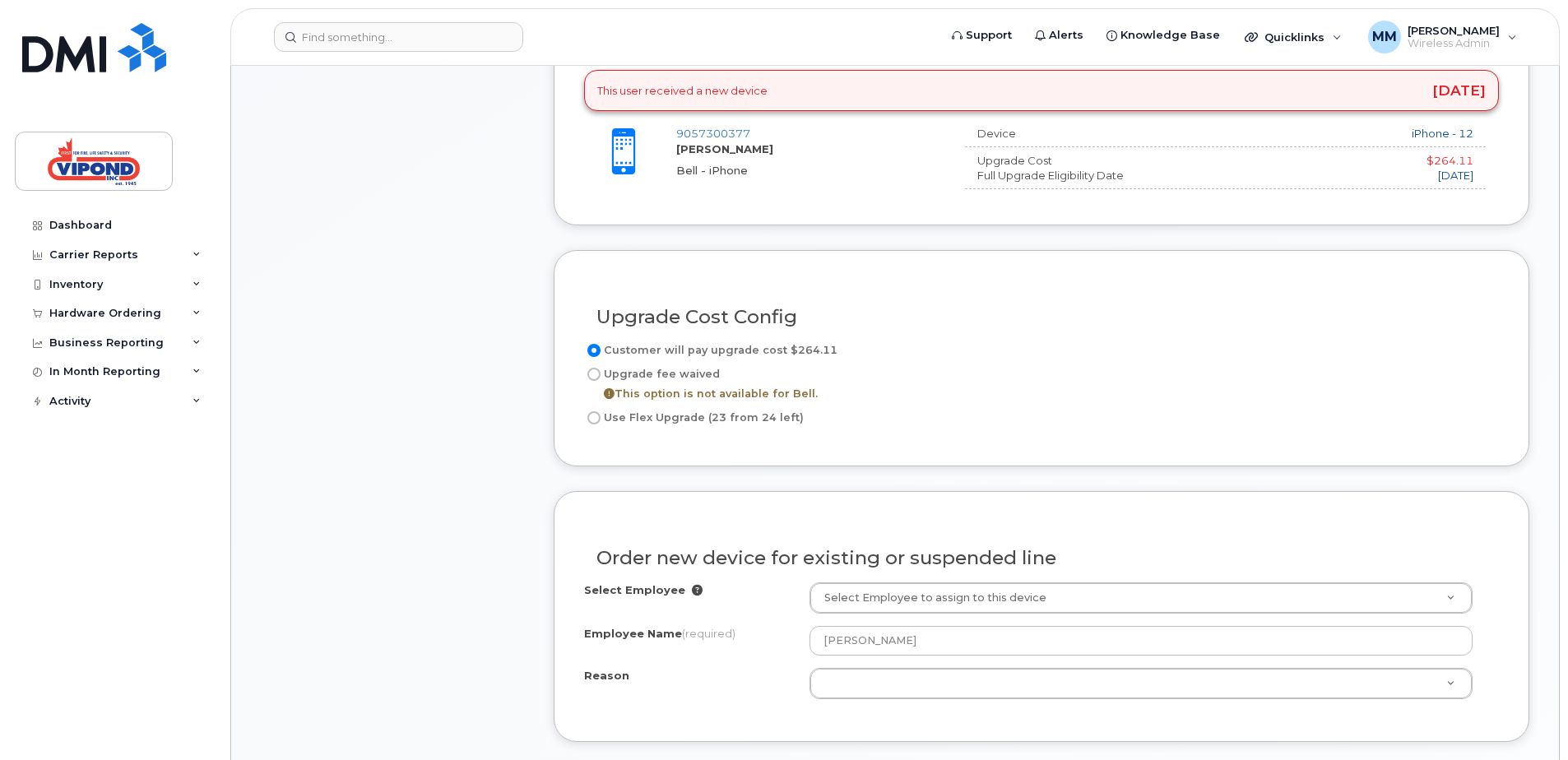
scroll to position [741, 0]
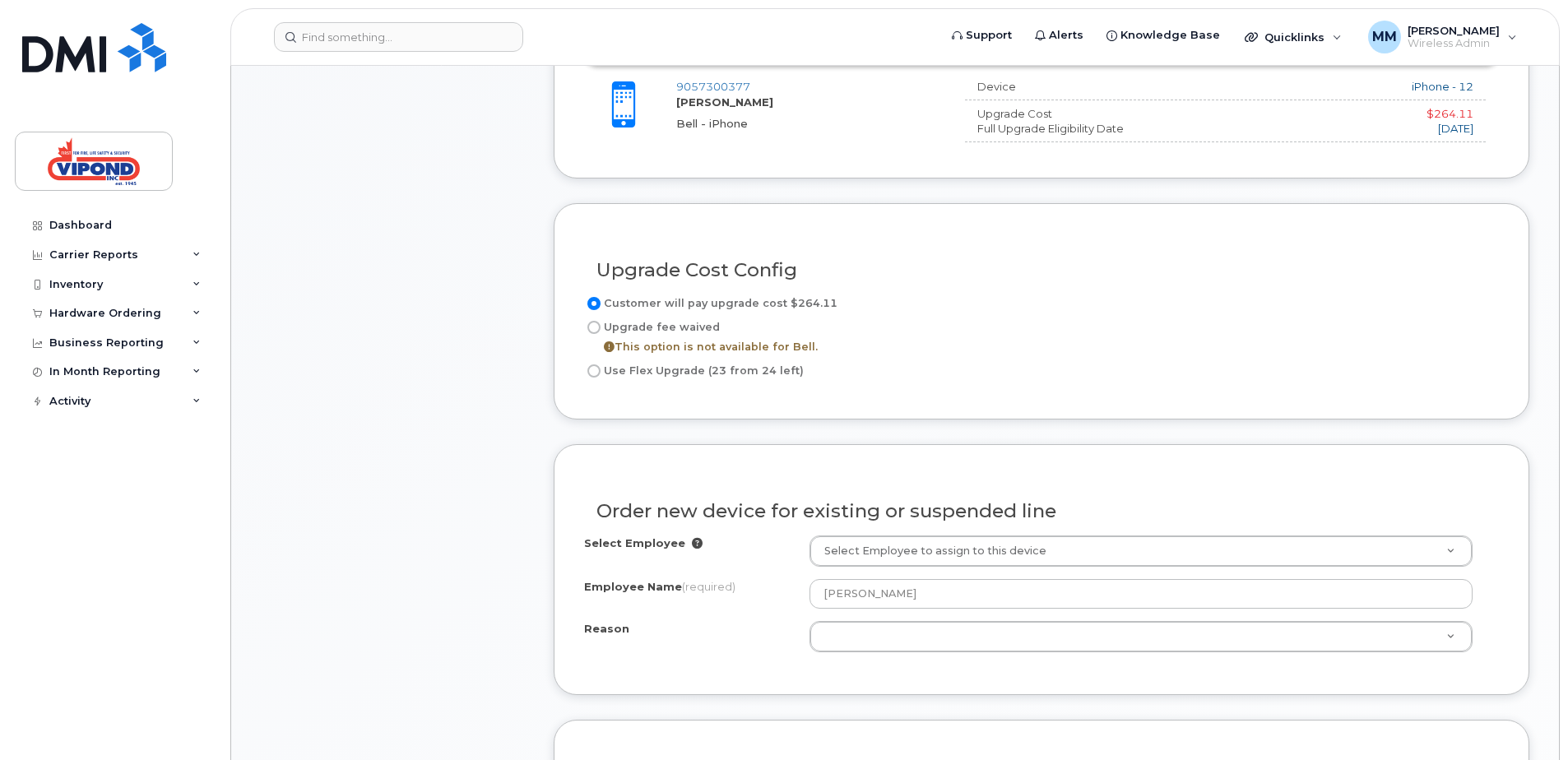
click at [594, 372] on input "Use Flex Upgrade (23 from 24 left)" at bounding box center [594, 370] width 13 height 13
radio input "true"
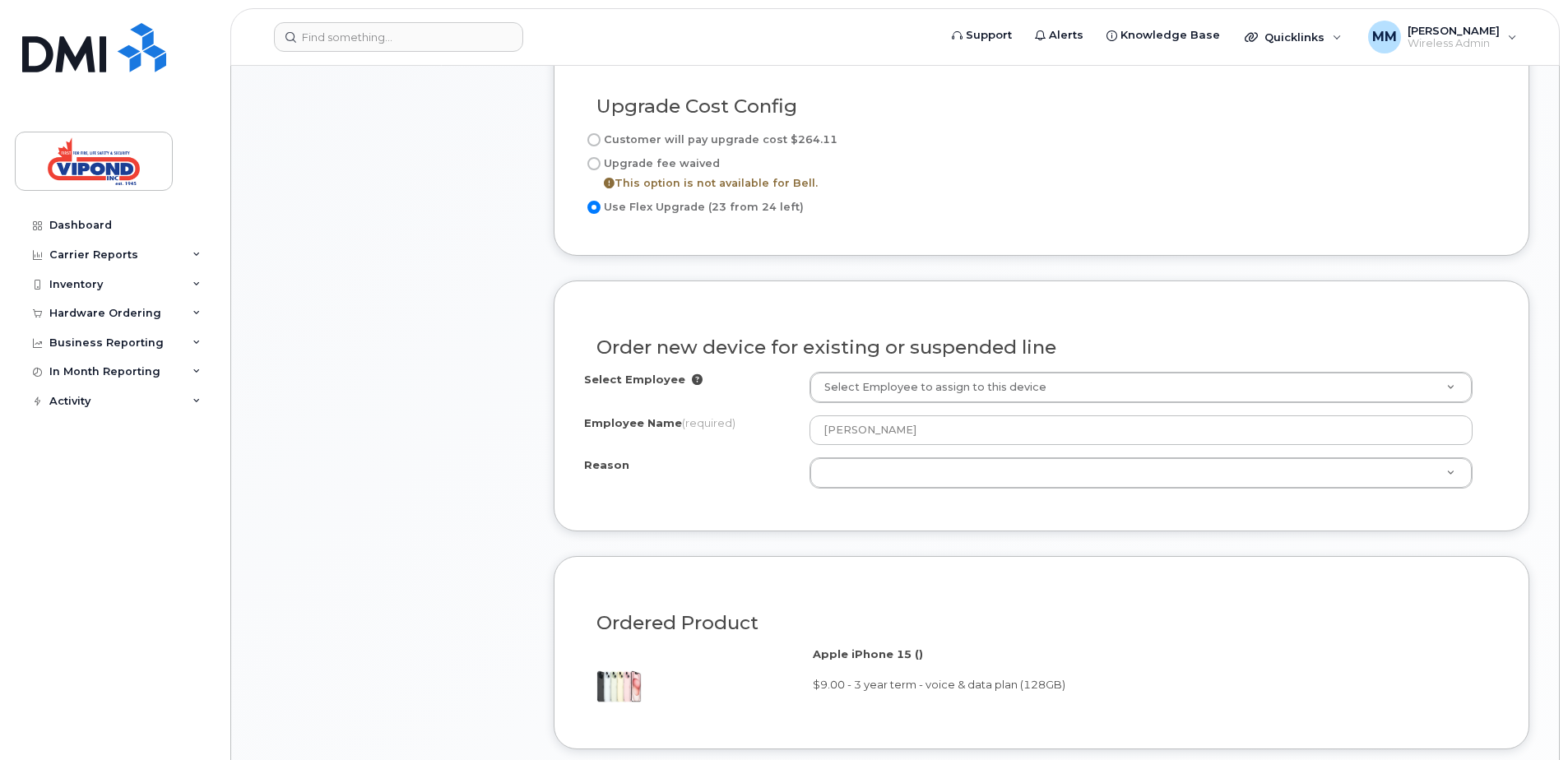
scroll to position [905, 0]
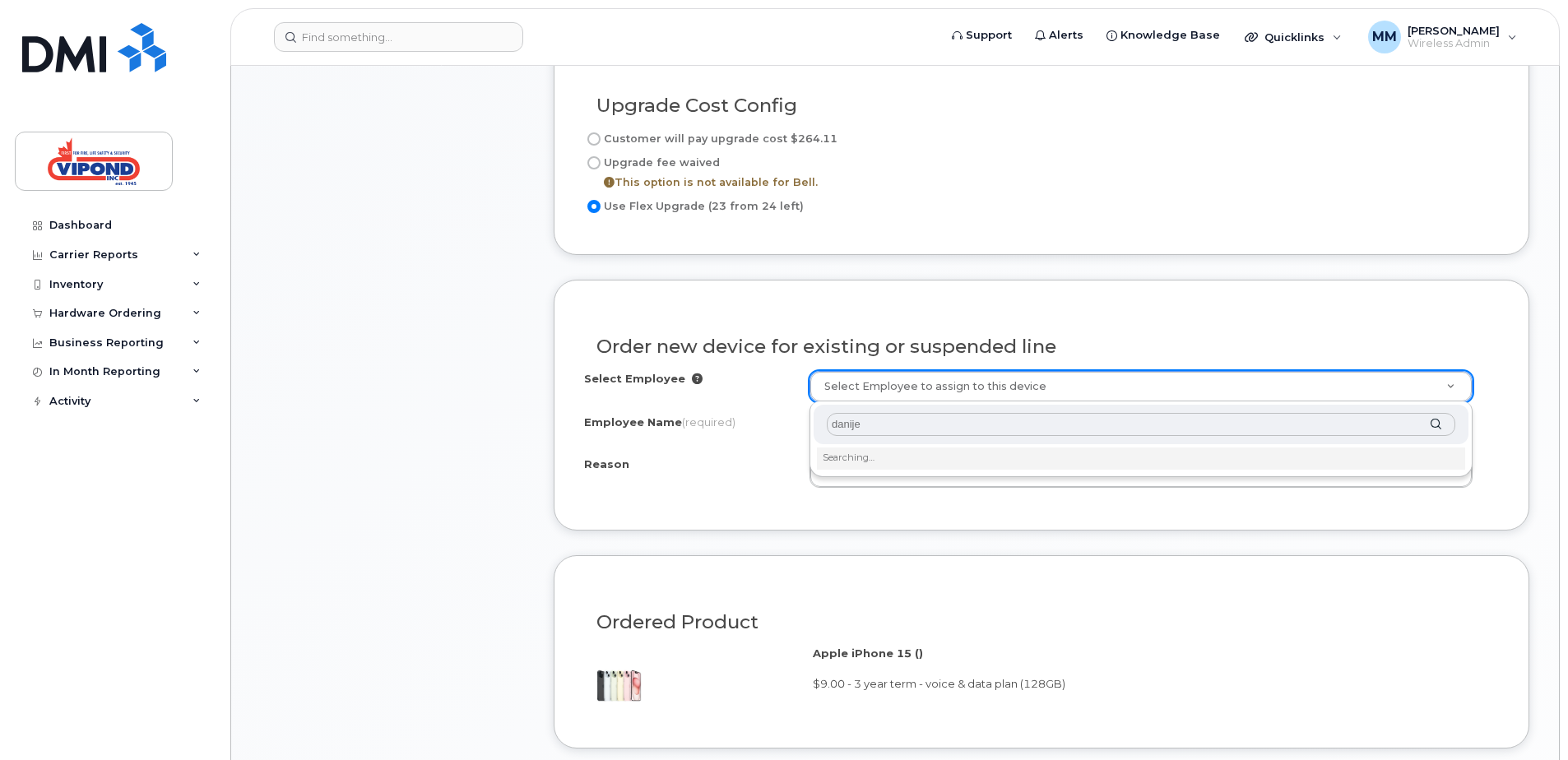
type input "danijel"
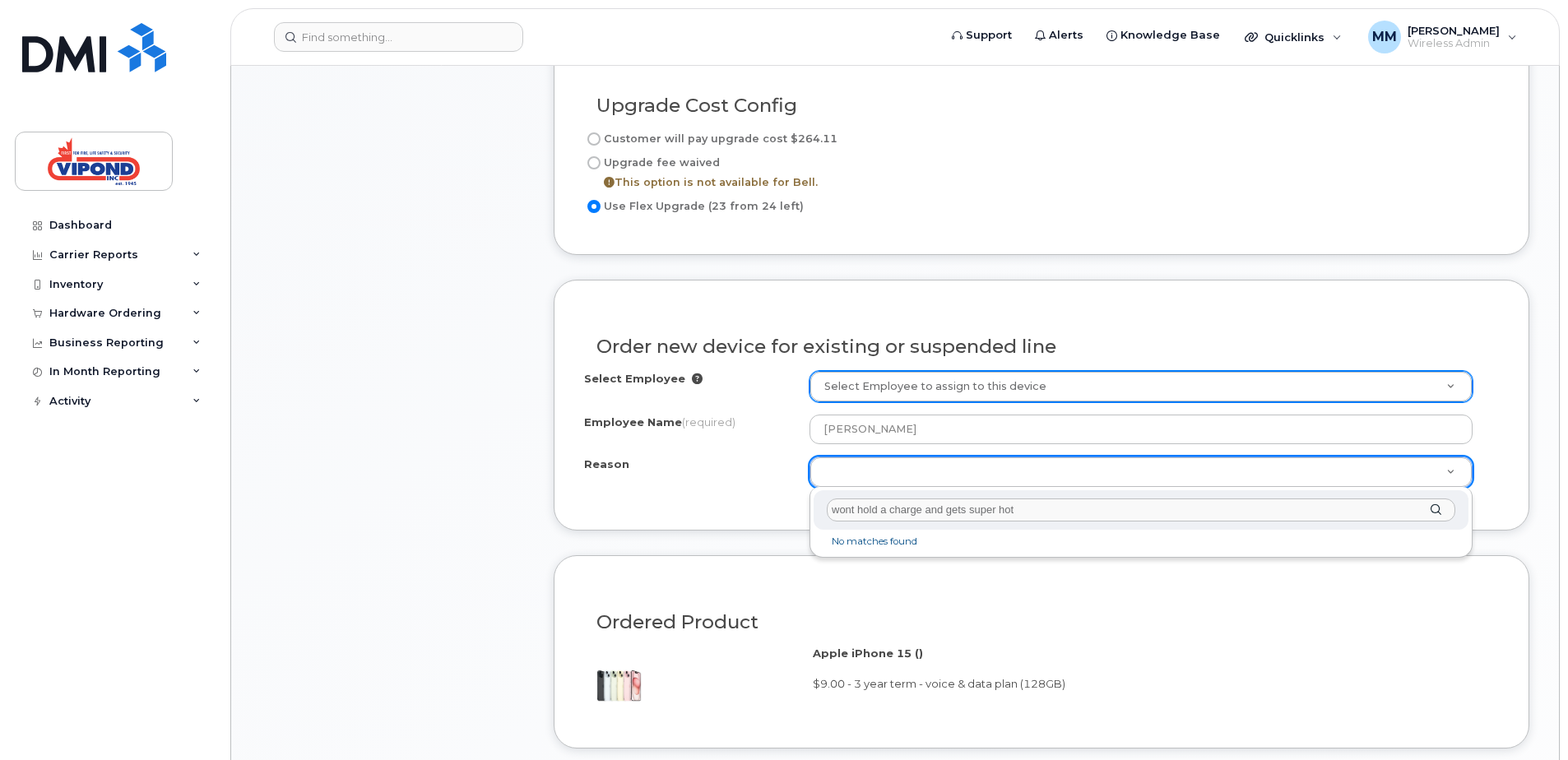
type input "wont hold a charge and gets super hot"
click at [1436, 510] on div "Reason wont hold a charge and gets super hot" at bounding box center [1141, 510] width 654 height 41
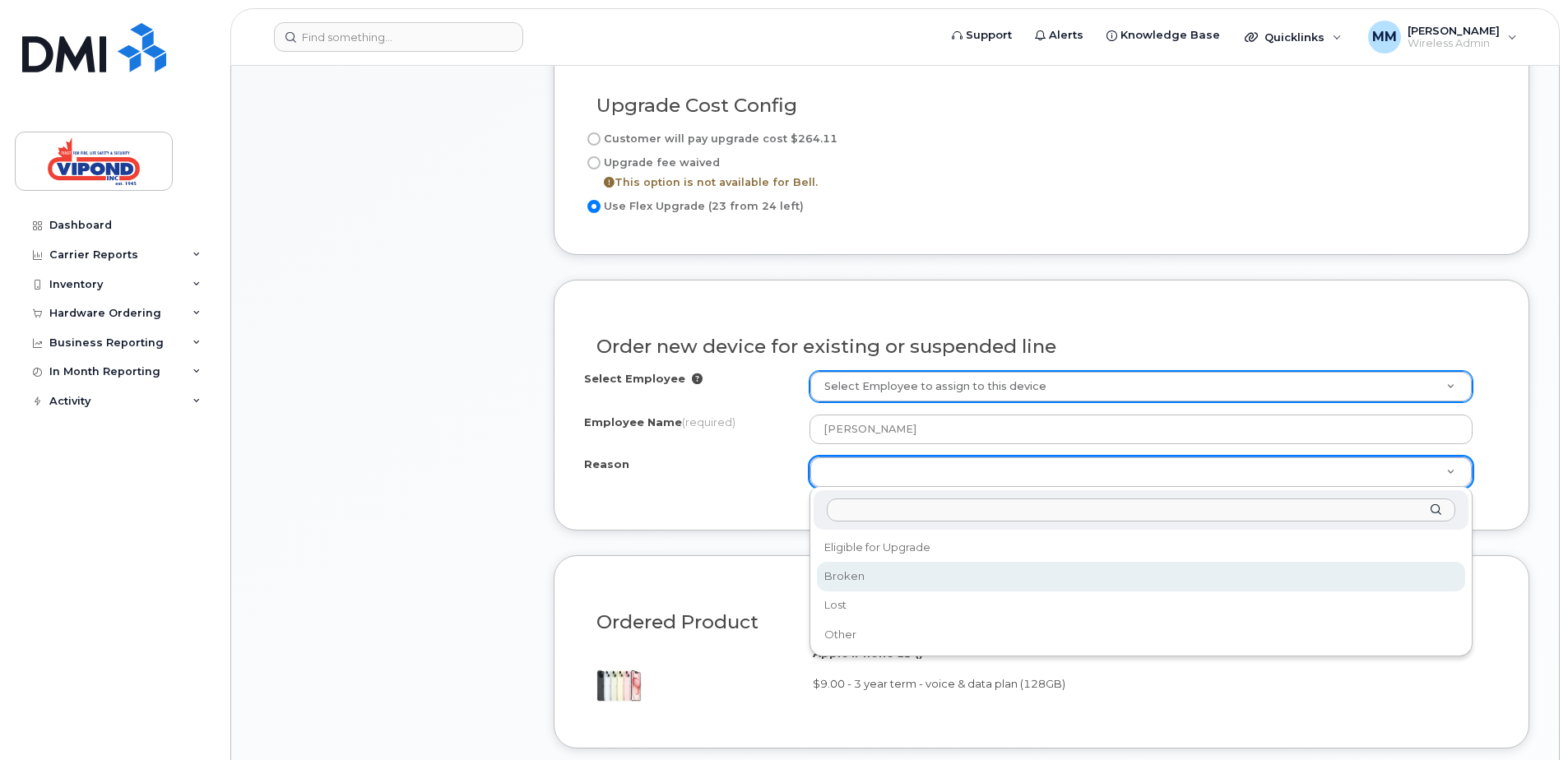
select select "broken"
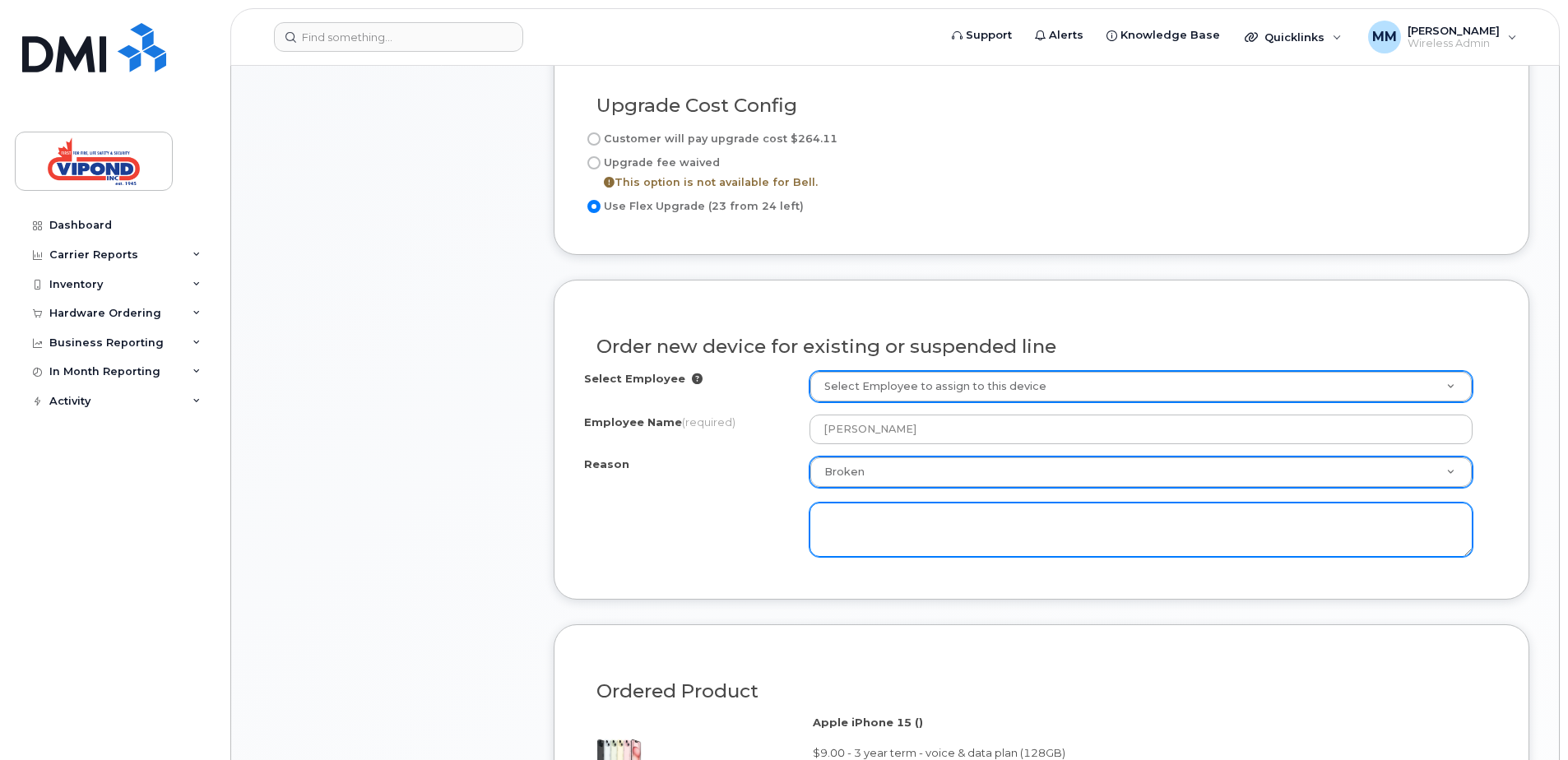
click at [846, 529] on textarea at bounding box center [1141, 530] width 663 height 55
paste textarea "deodedominicis@gmail.com"
drag, startPoint x: 997, startPoint y: 520, endPoint x: 764, endPoint y: 516, distance: 233.0
click at [764, 516] on div "Reason Broken Reason Eligible for Upgrade Broken Lost Other deodedominicis@gmai…" at bounding box center [1041, 507] width 915 height 101
type textarea "wont hold a charge and get hot"
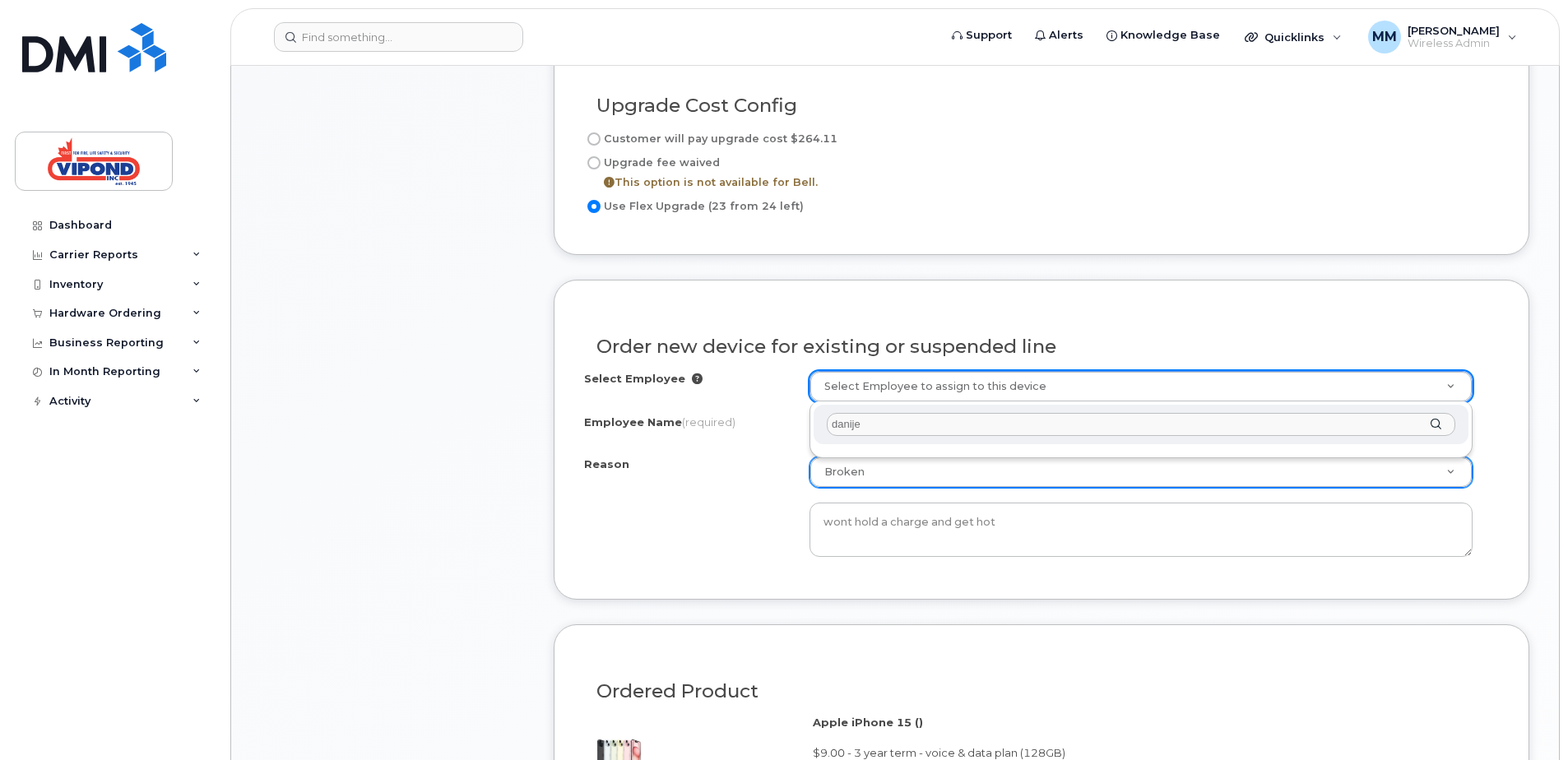
type input "danijel"
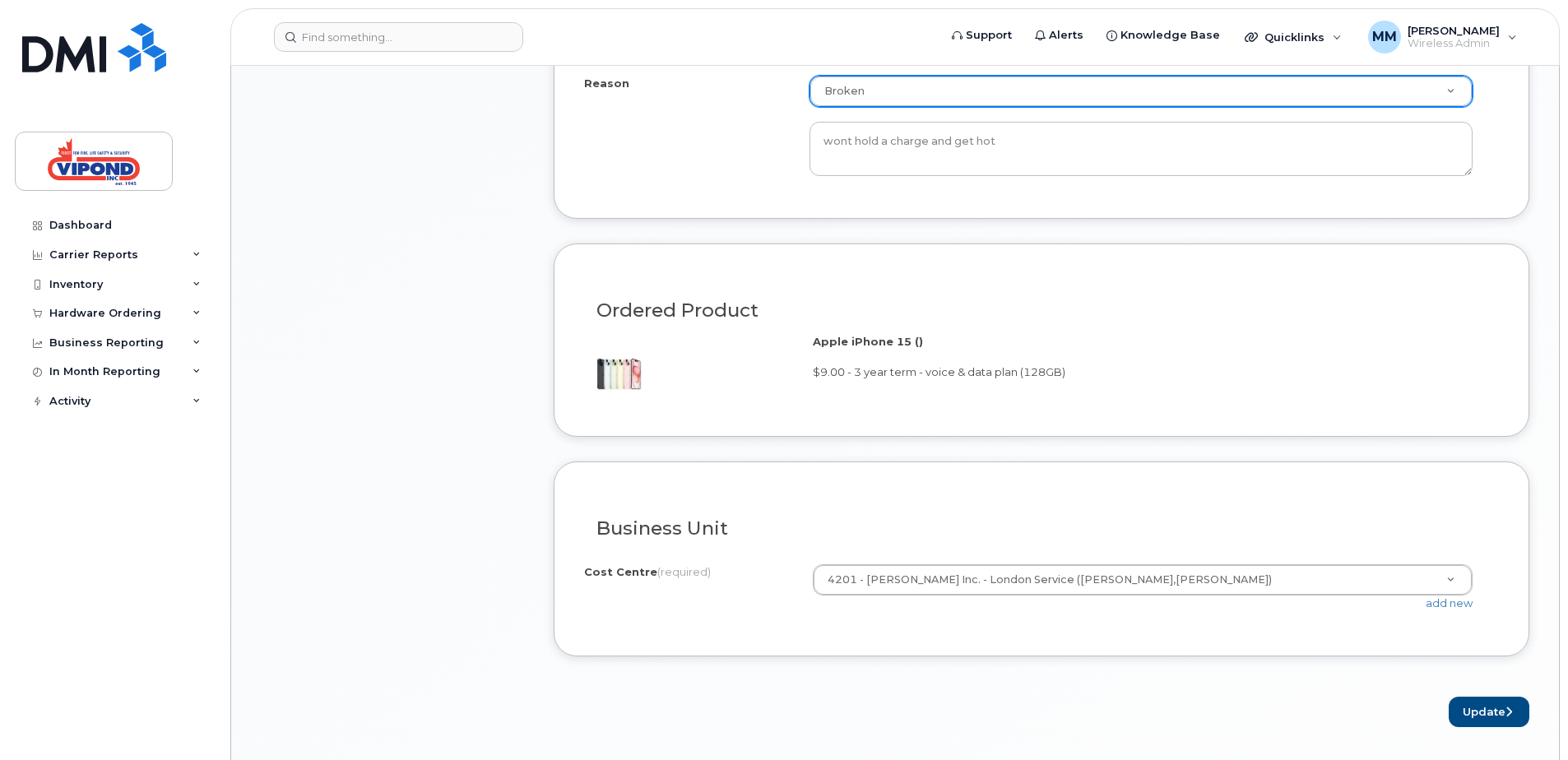
scroll to position [1315, 0]
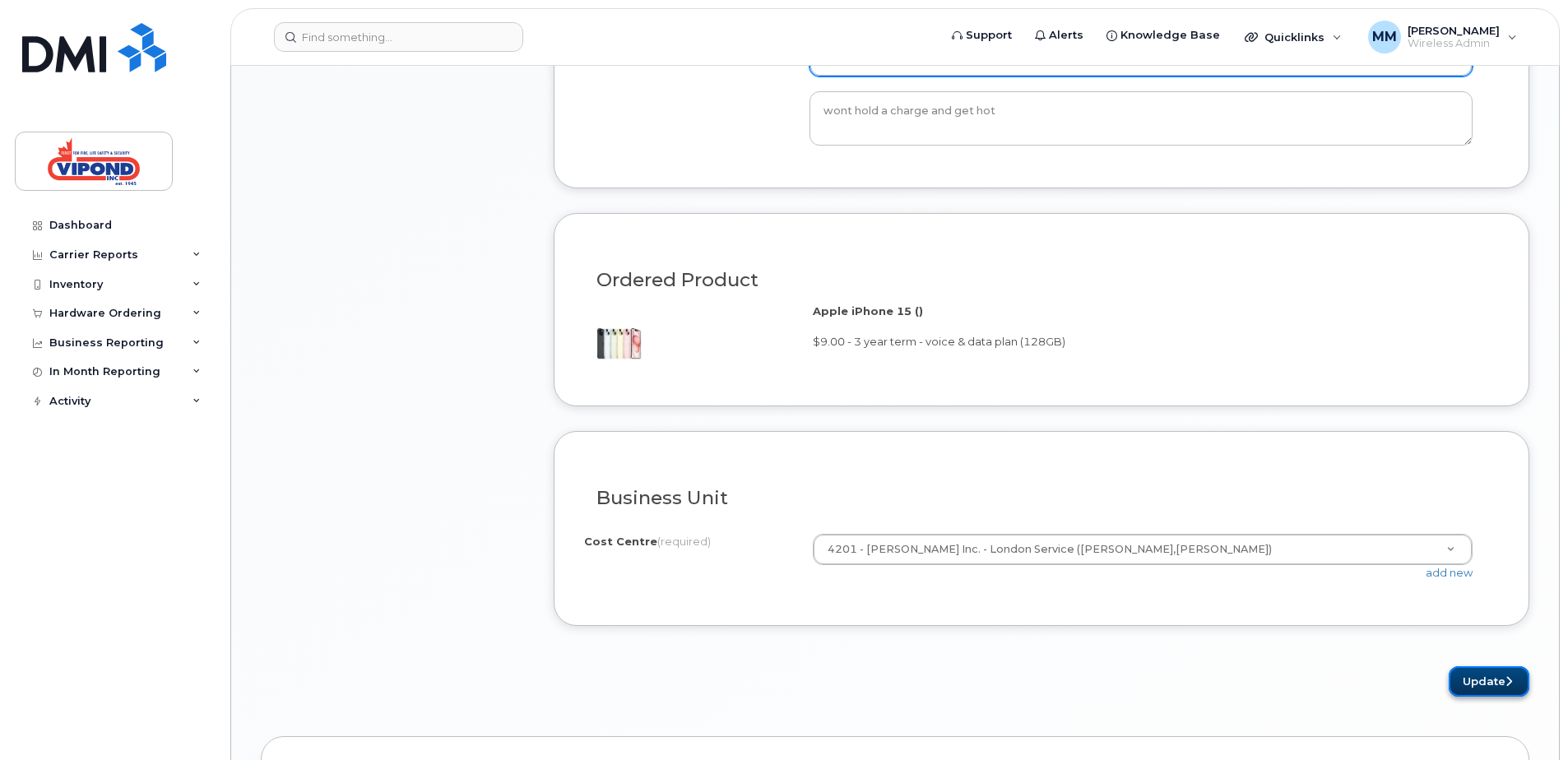
click at [1482, 684] on button "Update" at bounding box center [1489, 682] width 80 height 31
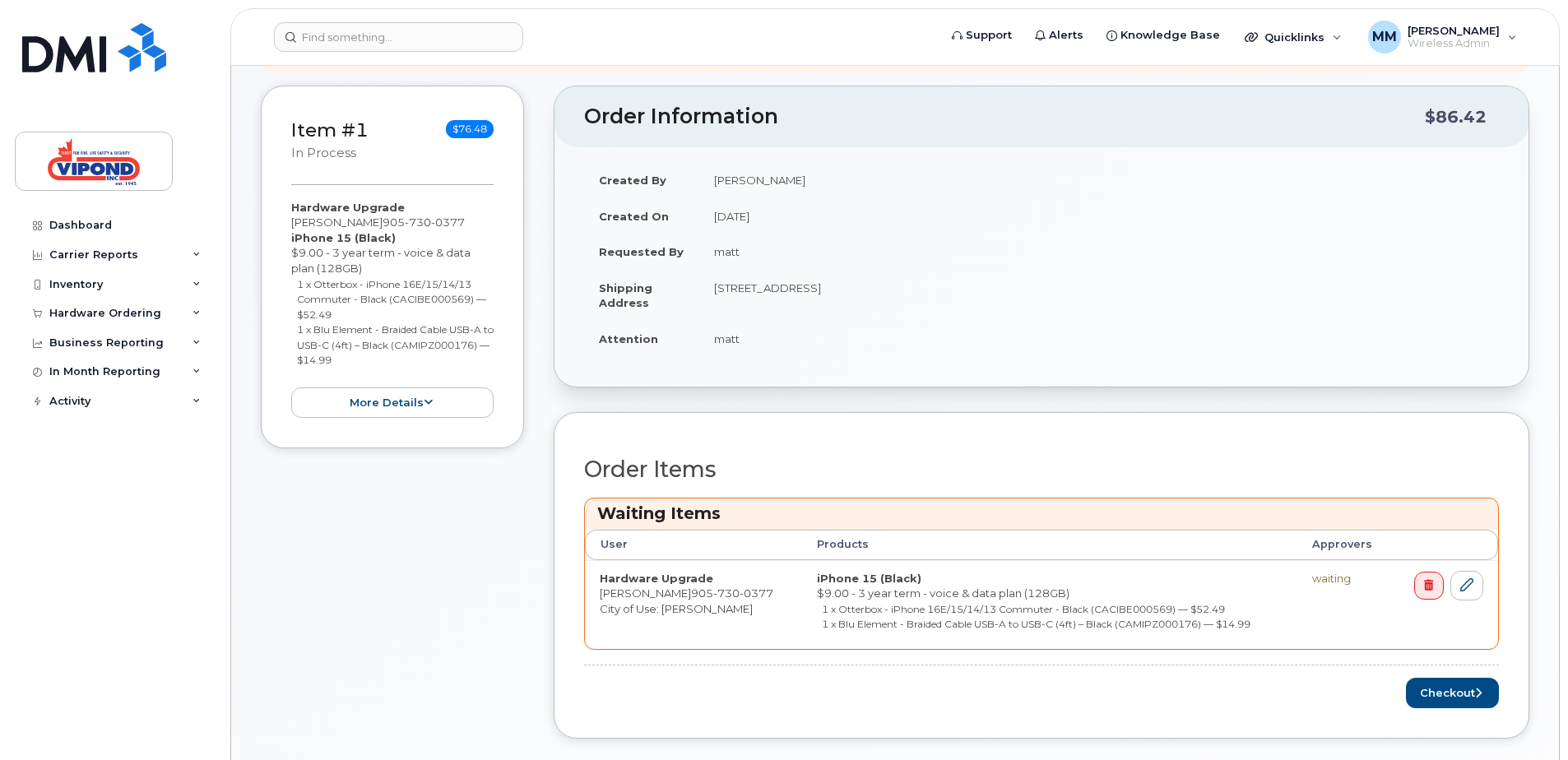
scroll to position [411, 0]
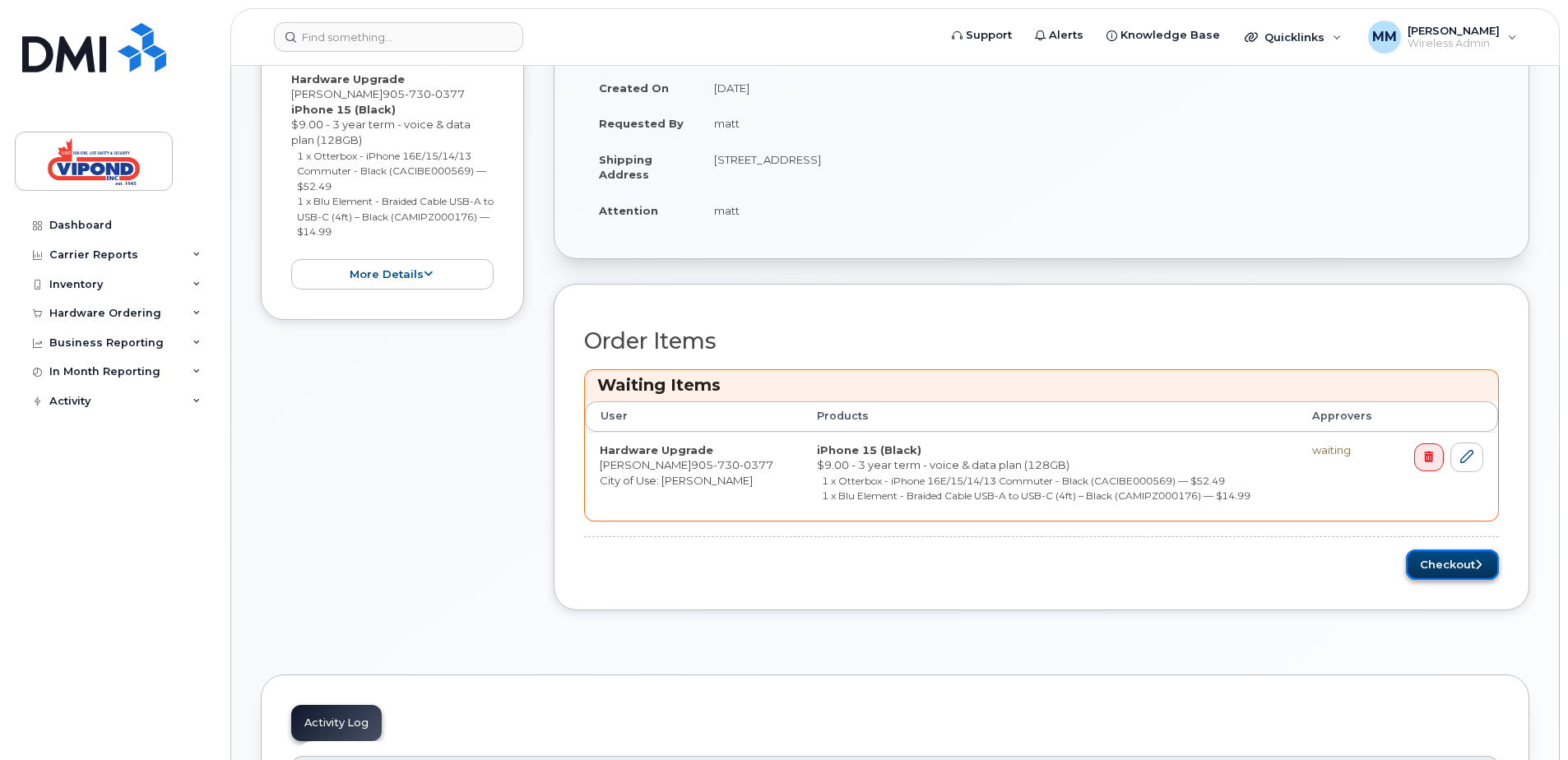
click at [1451, 566] on button "Checkout" at bounding box center [1452, 564] width 93 height 31
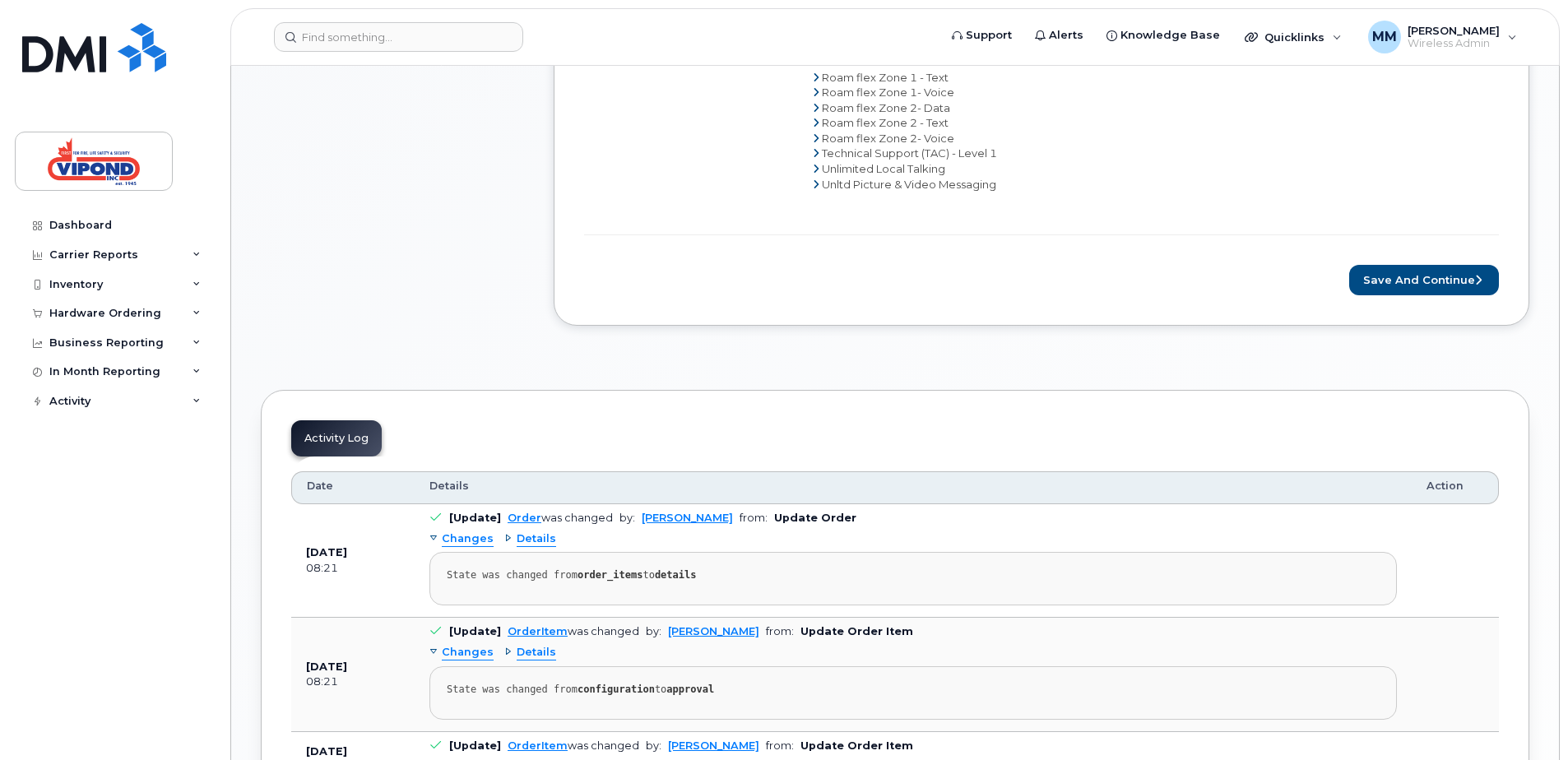
scroll to position [905, 0]
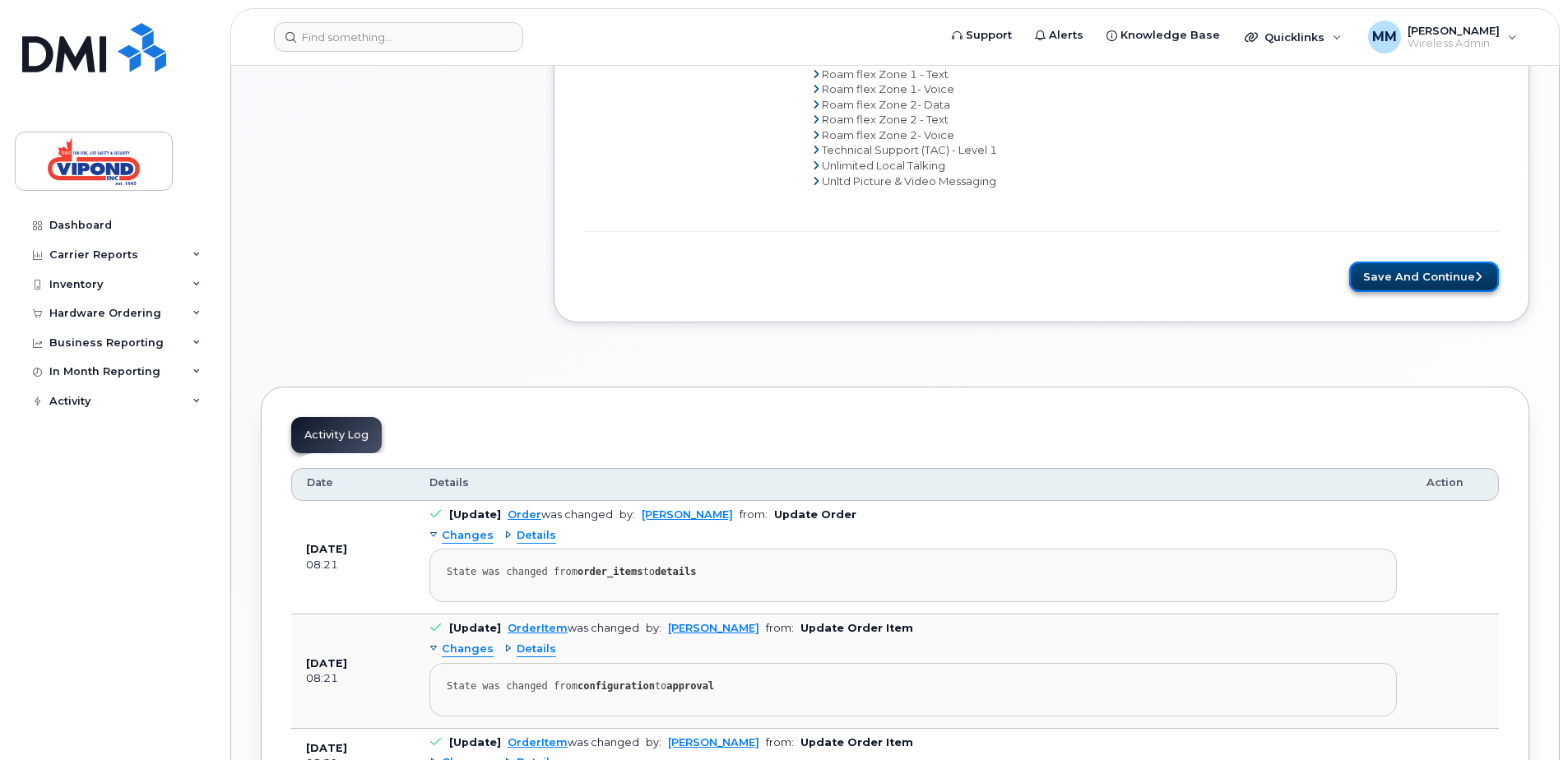
click at [1430, 282] on button "Save and Continue" at bounding box center [1424, 277] width 150 height 31
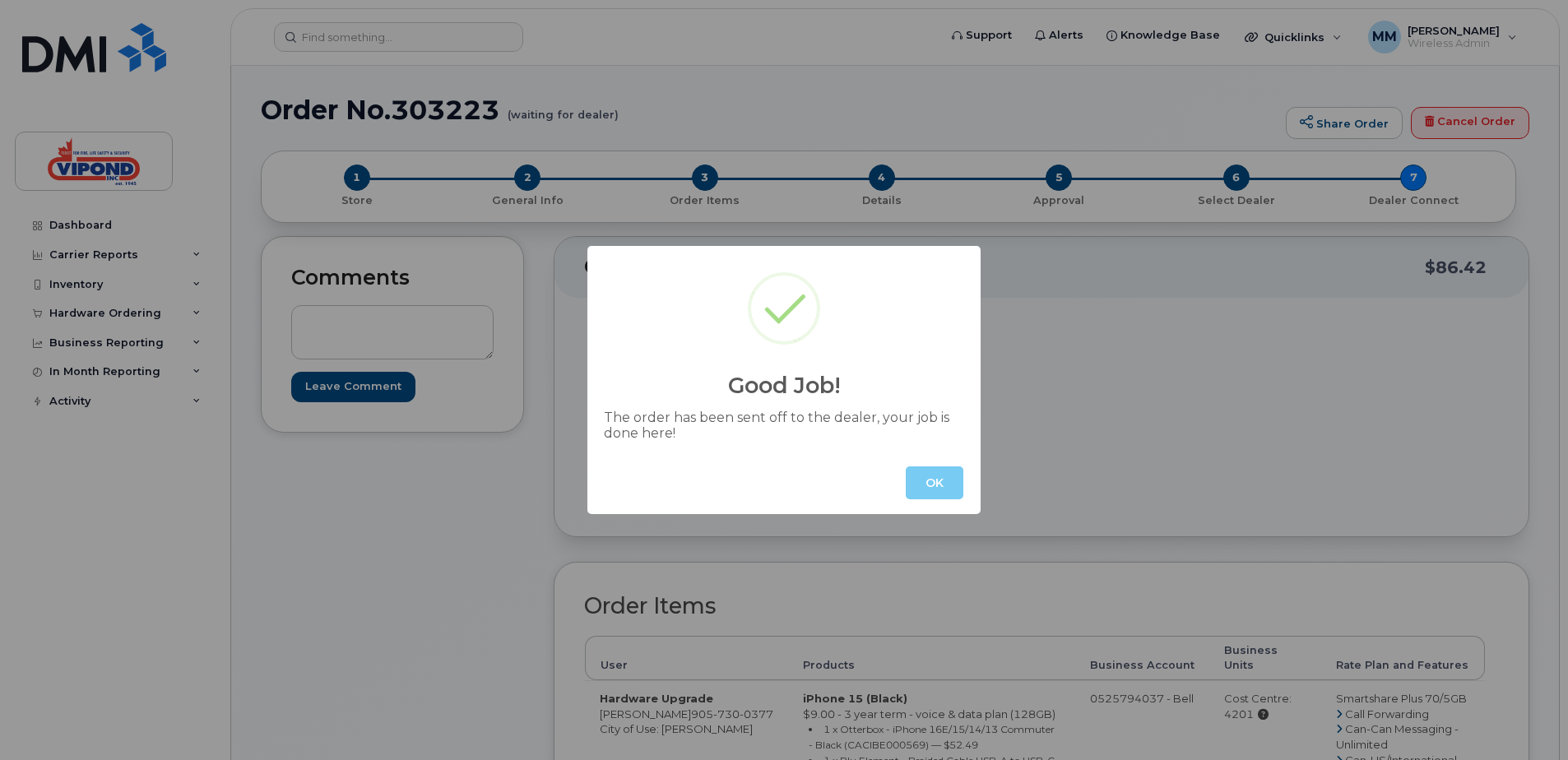
click at [943, 481] on button "OK" at bounding box center [934, 482] width 57 height 33
